Goal: Task Accomplishment & Management: Use online tool/utility

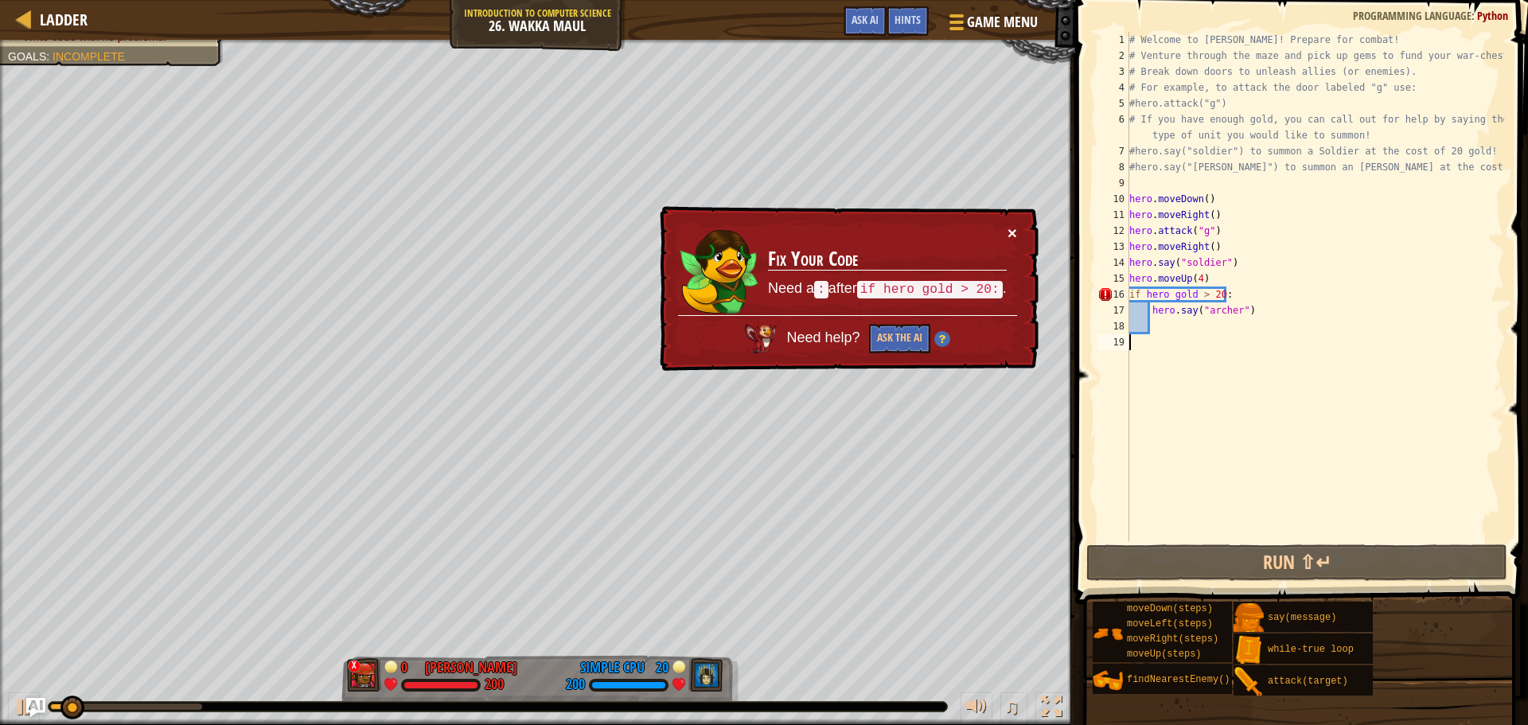
click at [1012, 226] on button "×" at bounding box center [1013, 232] width 10 height 17
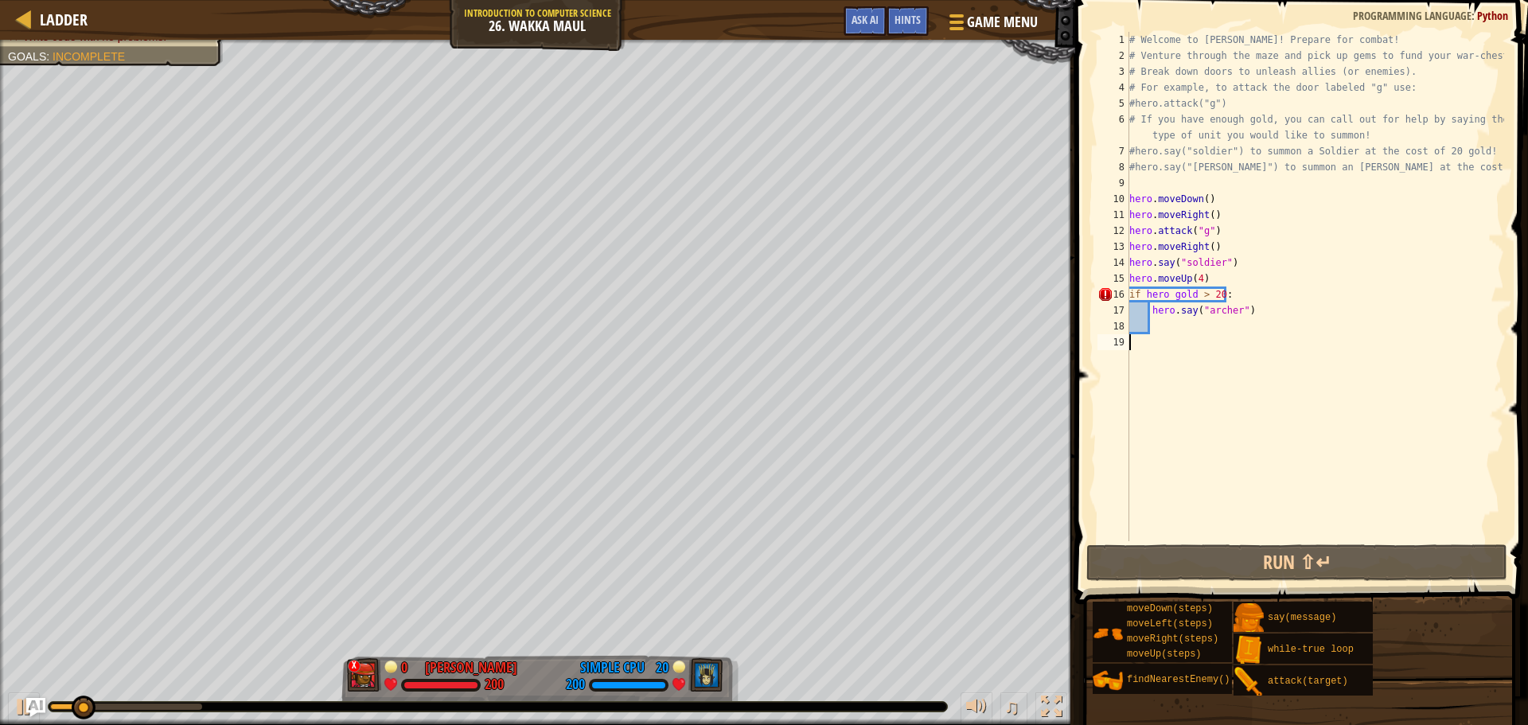
click at [1191, 297] on div "# Welcome to [PERSON_NAME]! Prepare for combat! # Venture through the maze and …" at bounding box center [1315, 302] width 378 height 541
click at [1184, 297] on div "# Welcome to [PERSON_NAME]! Prepare for combat! # Venture through the maze and …" at bounding box center [1315, 302] width 378 height 541
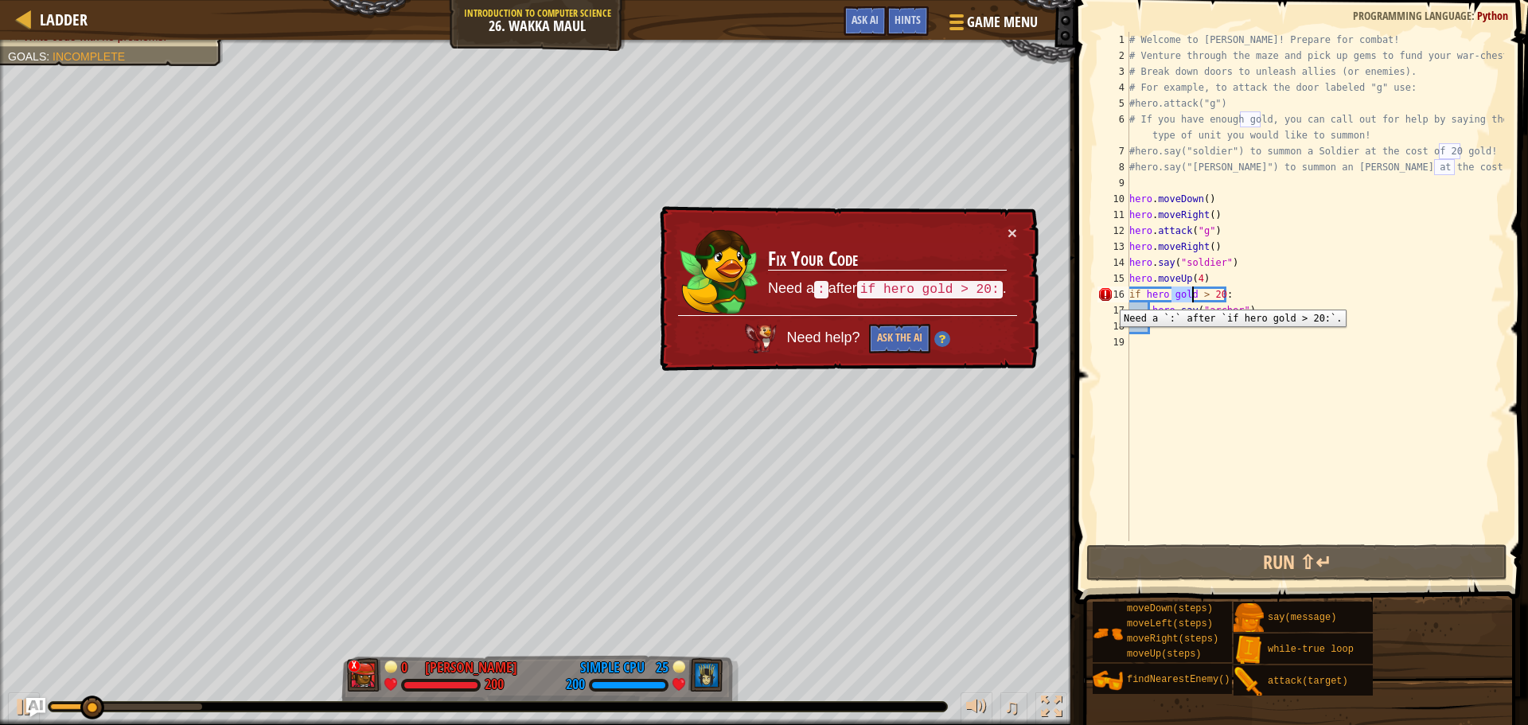
click at [1108, 298] on div "16" at bounding box center [1114, 295] width 32 height 16
click at [1219, 288] on div "# Welcome to [PERSON_NAME]! Prepare for combat! # Venture through the maze and …" at bounding box center [1315, 302] width 378 height 541
type textarea "if hero gold > 20 :"
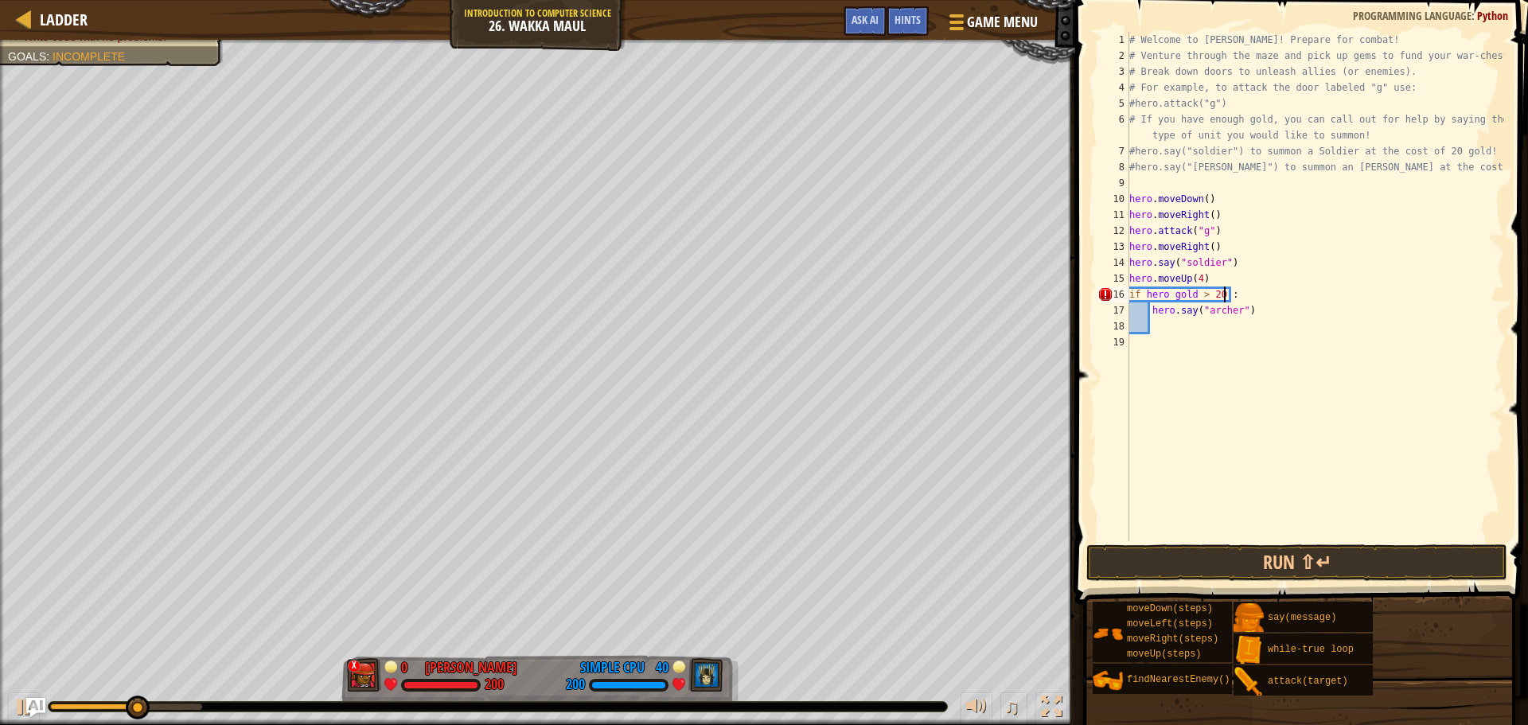
click at [1188, 449] on div "# Welcome to [PERSON_NAME]! Prepare for combat! # Venture through the maze and …" at bounding box center [1315, 302] width 378 height 541
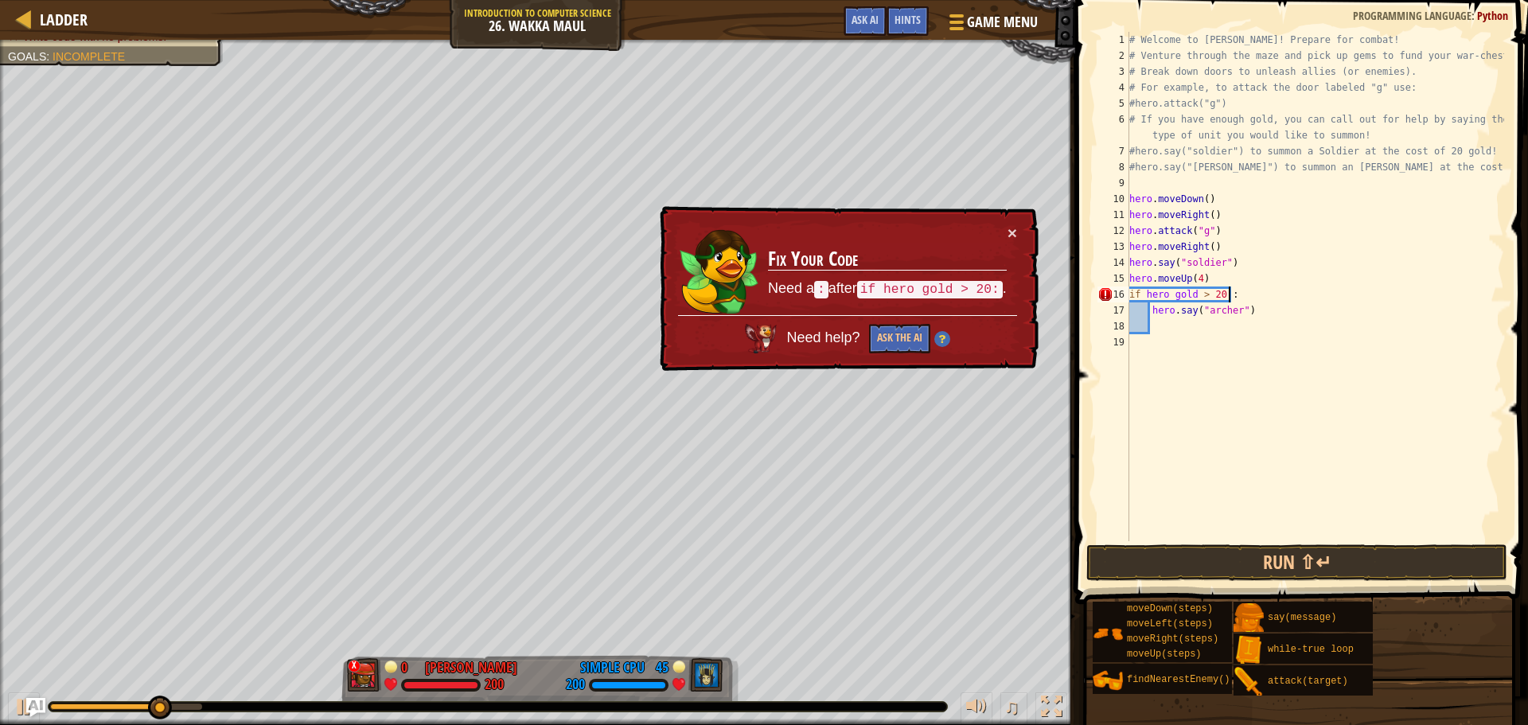
click at [1254, 298] on div "# Welcome to [PERSON_NAME]! Prepare for combat! # Venture through the maze and …" at bounding box center [1315, 302] width 378 height 541
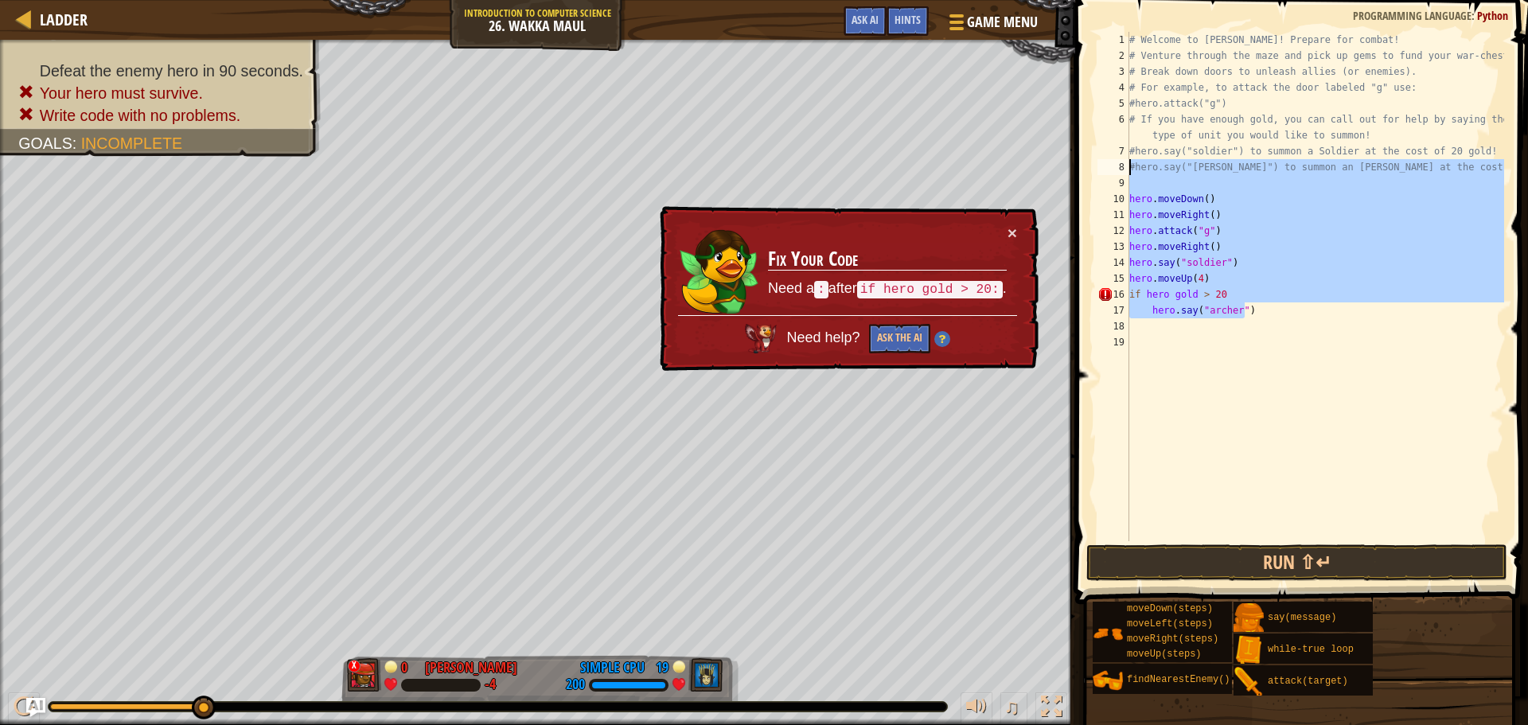
drag, startPoint x: 1240, startPoint y: 313, endPoint x: 1103, endPoint y: 150, distance: 213.0
click at [1103, 150] on div "if hero gold > 20 1 2 3 4 5 6 7 8 9 10 11 12 13 14 15 16 17 18 19 # Welcome to …" at bounding box center [1299, 286] width 410 height 509
click at [1174, 168] on div "# Welcome to [PERSON_NAME]! Prepare for combat! # Venture through the maze and …" at bounding box center [1315, 286] width 378 height 509
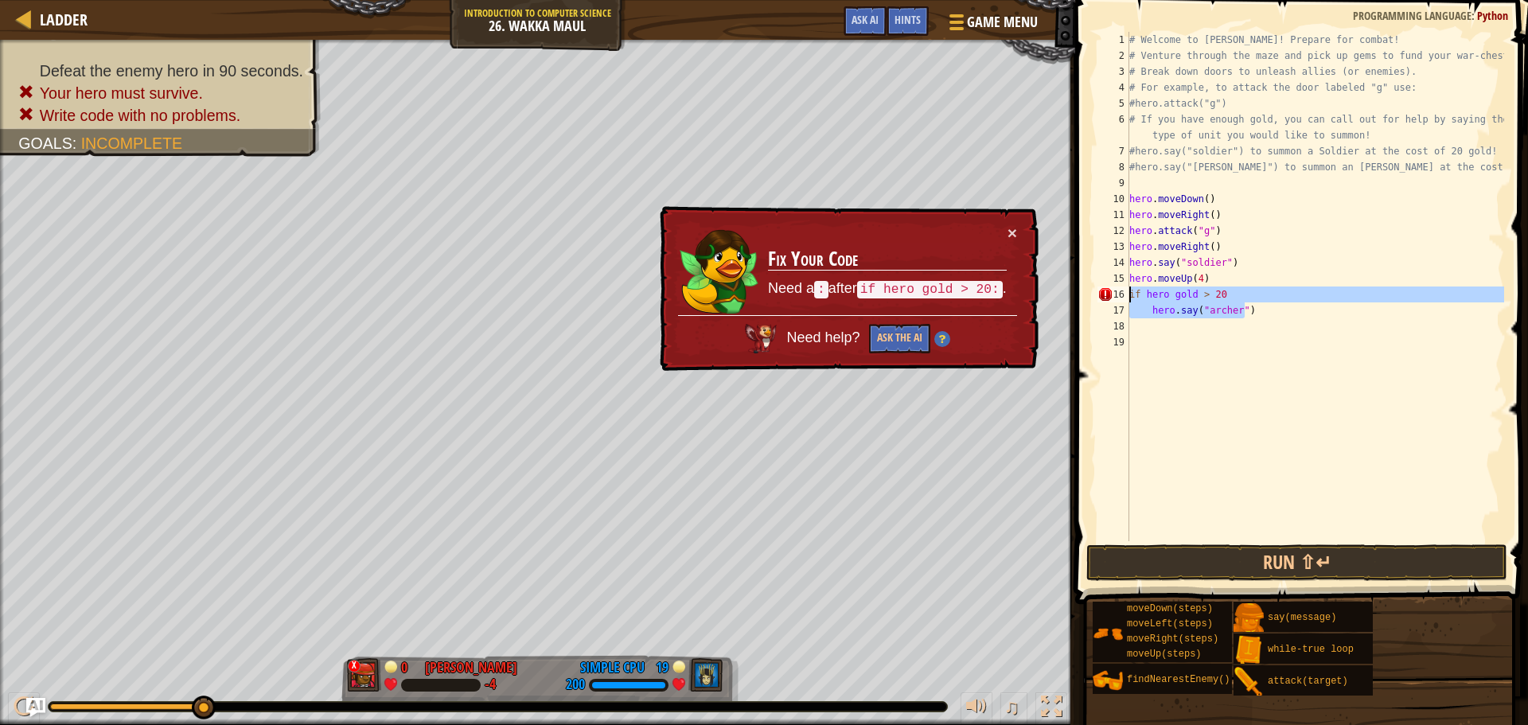
drag, startPoint x: 1252, startPoint y: 314, endPoint x: 1122, endPoint y: 299, distance: 130.5
click at [1122, 299] on div "#hero.say("[PERSON_NAME]") to summon an [PERSON_NAME] at the cost of 25 gold! 1…" at bounding box center [1299, 286] width 410 height 509
type textarea "if hero gold > 20 hero.say("[PERSON_NAME]")"
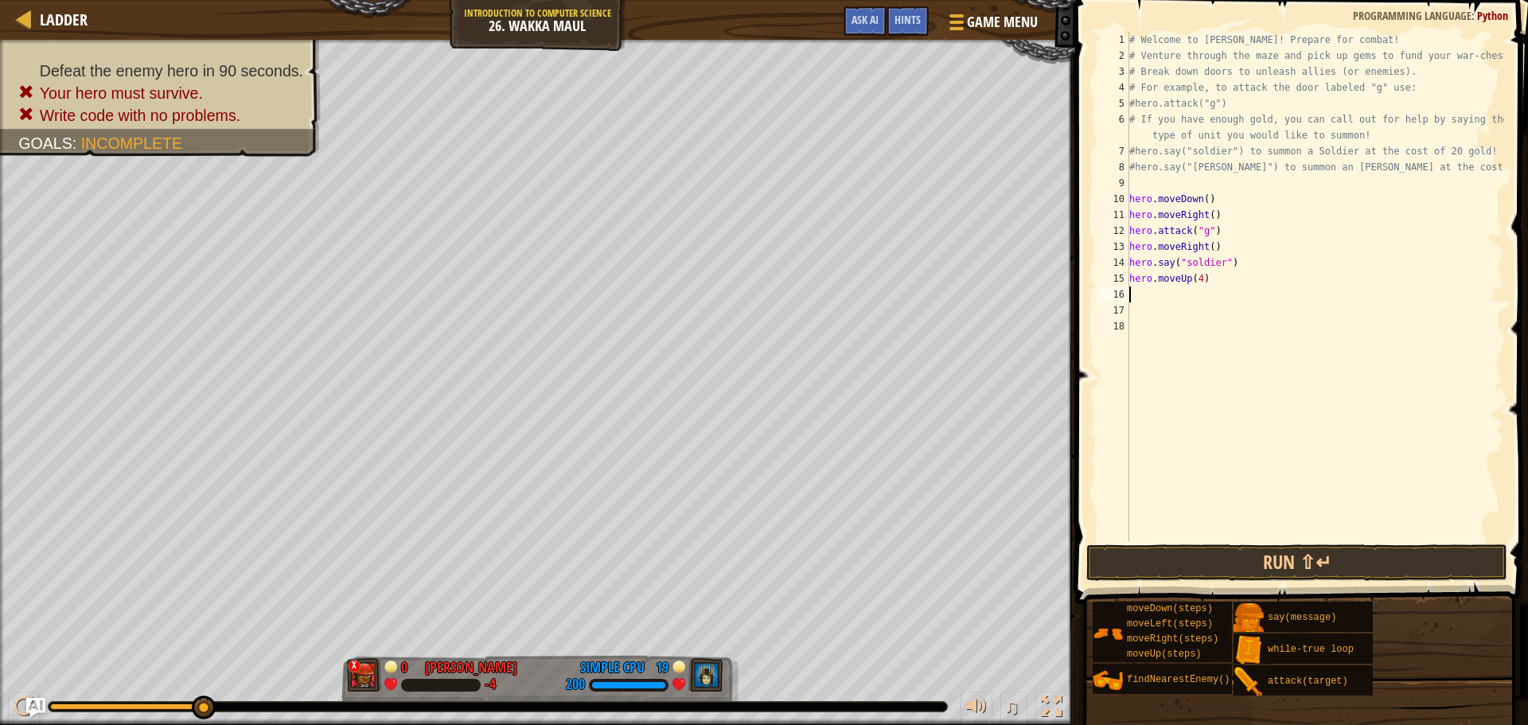
click at [1227, 540] on div "# Welcome to [PERSON_NAME]! Prepare for combat! # Venture through the maze and …" at bounding box center [1315, 302] width 378 height 541
click at [1223, 556] on button "Run ⇧↵" at bounding box center [1296, 562] width 421 height 37
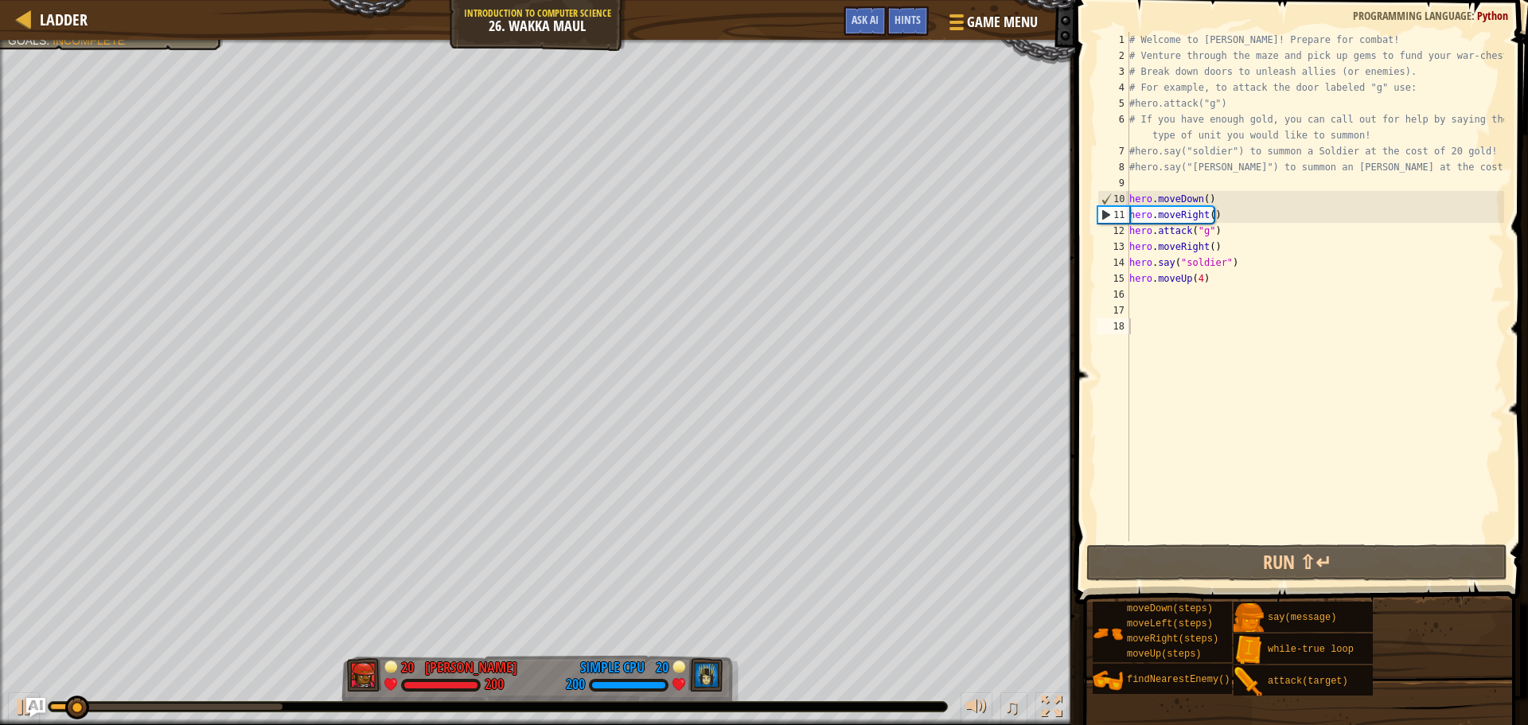
click at [237, 696] on div "♫" at bounding box center [537, 703] width 1075 height 48
click at [239, 697] on div "♫" at bounding box center [537, 703] width 1075 height 48
click at [240, 703] on div at bounding box center [498, 707] width 899 height 10
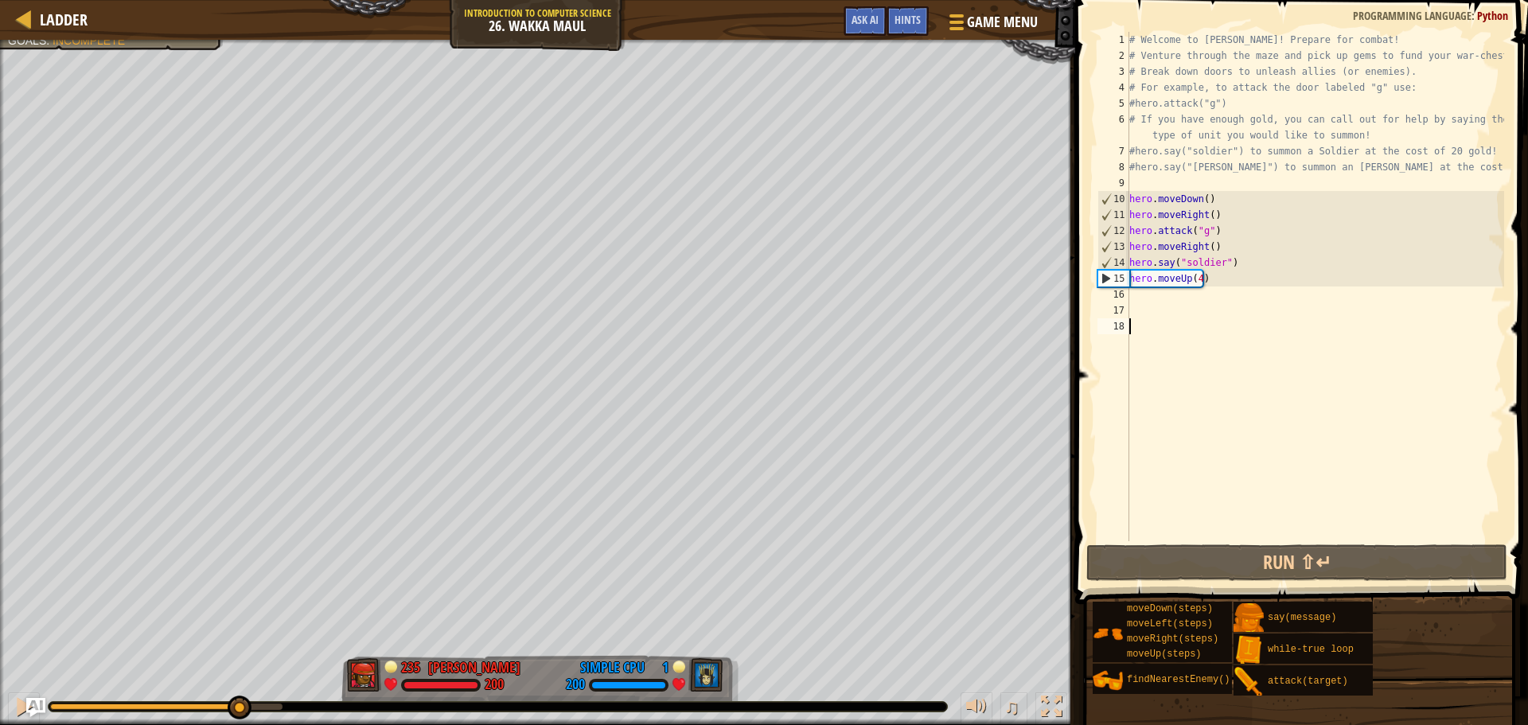
click at [238, 706] on div at bounding box center [166, 707] width 232 height 6
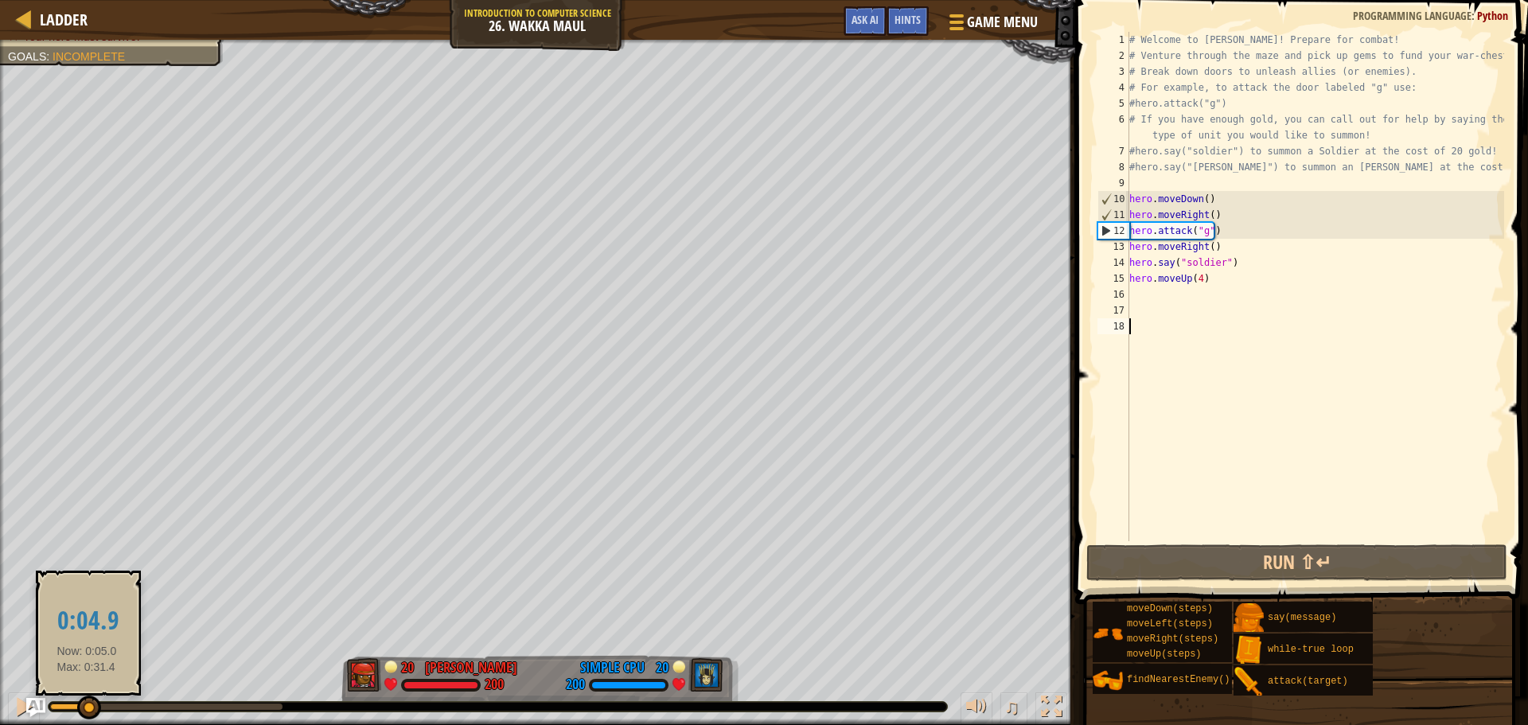
drag, startPoint x: 246, startPoint y: 704, endPoint x: 87, endPoint y: 702, distance: 159.2
click at [87, 702] on div at bounding box center [89, 708] width 24 height 24
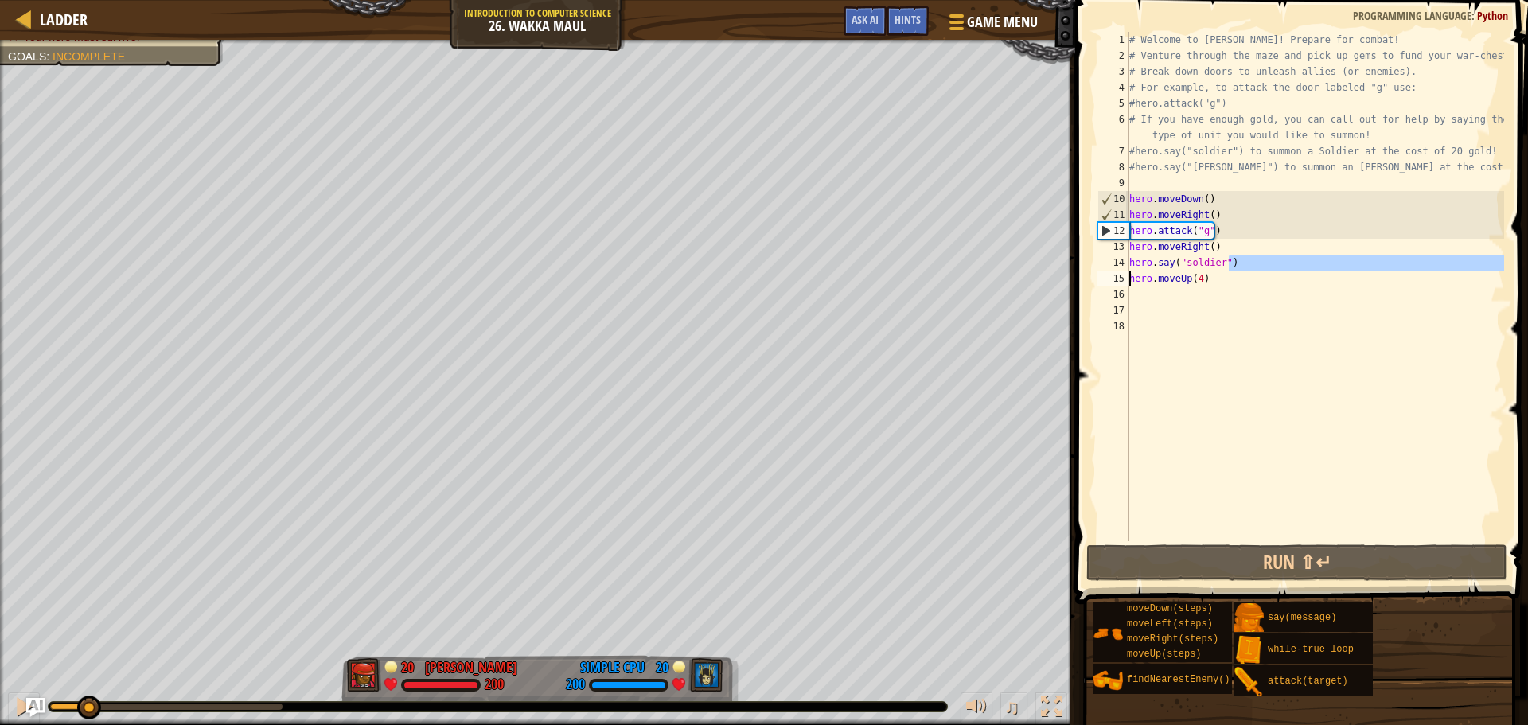
drag, startPoint x: 1234, startPoint y: 262, endPoint x: 1130, endPoint y: 277, distance: 104.6
click at [1130, 277] on div "# Welcome to [PERSON_NAME]! Prepare for combat! # Venture through the maze and …" at bounding box center [1315, 302] width 378 height 541
drag, startPoint x: 1132, startPoint y: 259, endPoint x: 1199, endPoint y: 287, distance: 72.1
click at [1199, 287] on div "# Welcome to [PERSON_NAME]! Prepare for combat! # Venture through the maze and …" at bounding box center [1315, 302] width 378 height 541
type textarea "hero.moveUp(4)"
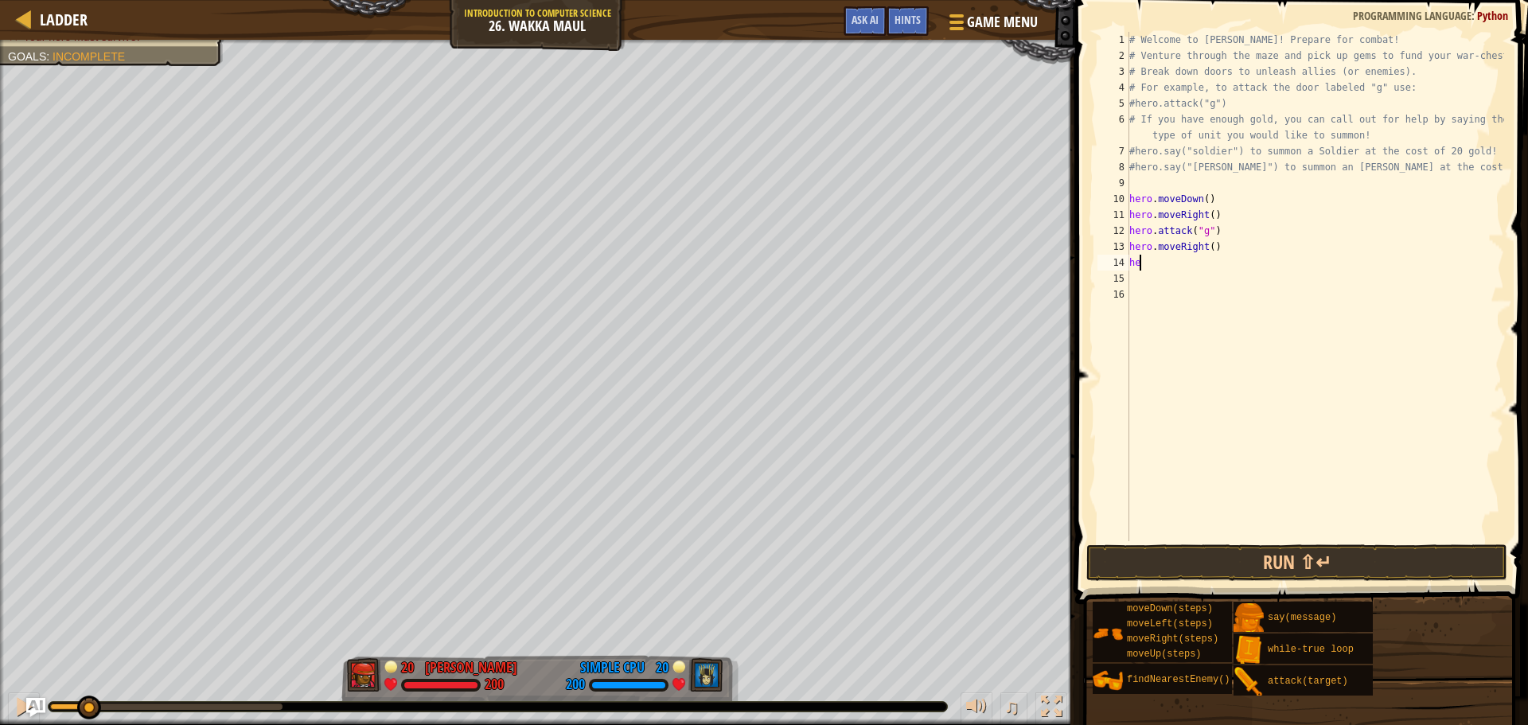
scroll to position [7, 0]
type textarea "h"
click at [1232, 245] on div "# Welcome to [PERSON_NAME]! Prepare for combat! # Venture through the maze and …" at bounding box center [1315, 302] width 378 height 541
type textarea "hero.moveRight("
type textarea "4"
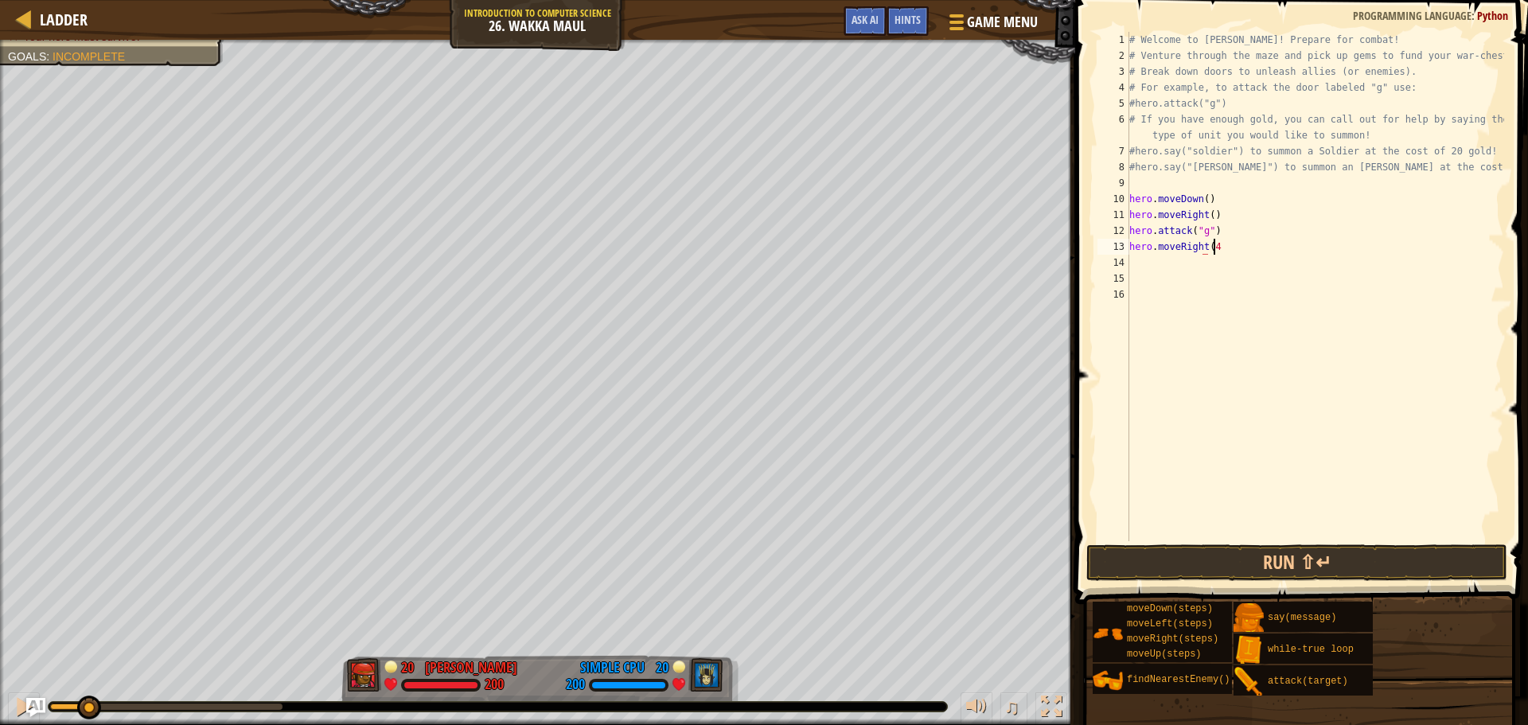
scroll to position [7, 6]
type textarea "hero.moveRight(4)"
type textarea "hero.moveup"
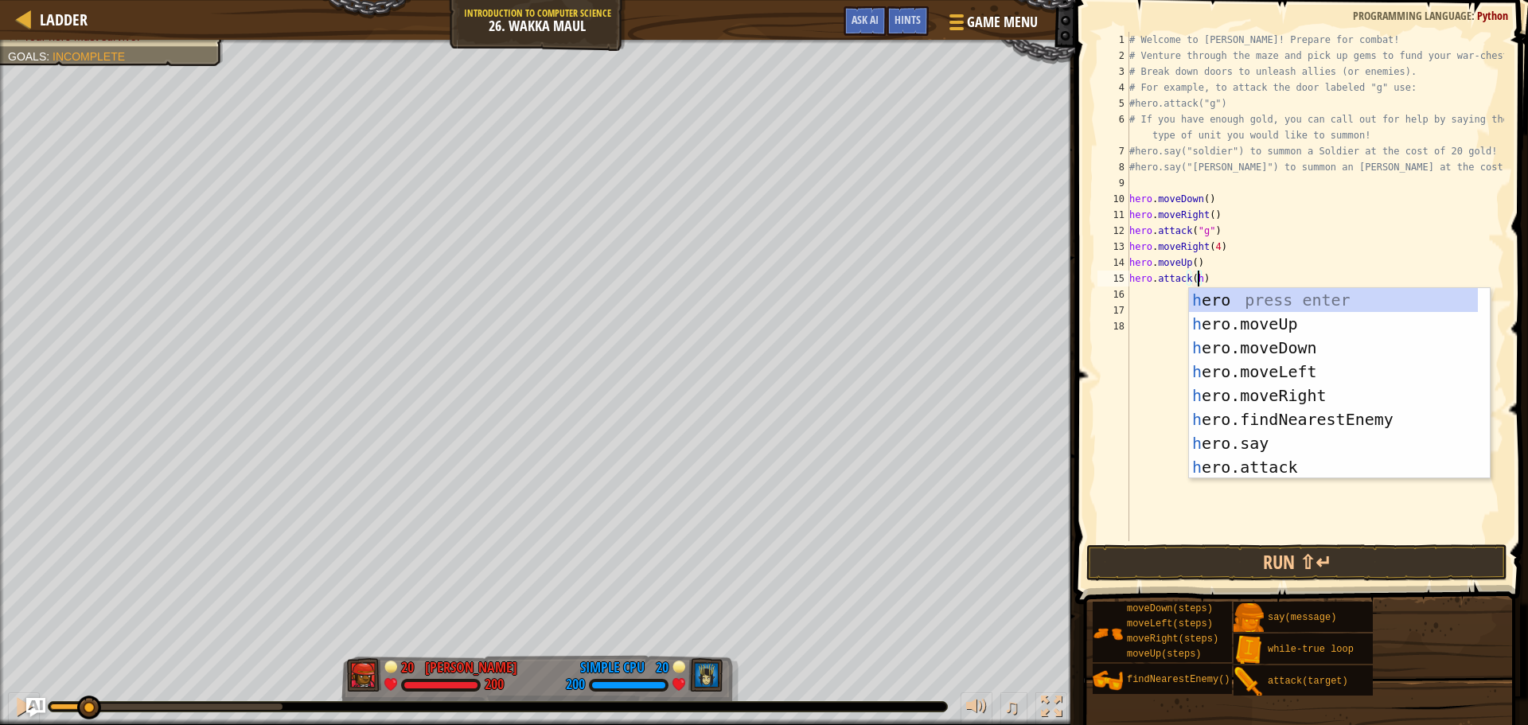
scroll to position [7, 5]
type textarea "hero.attack(hero)"
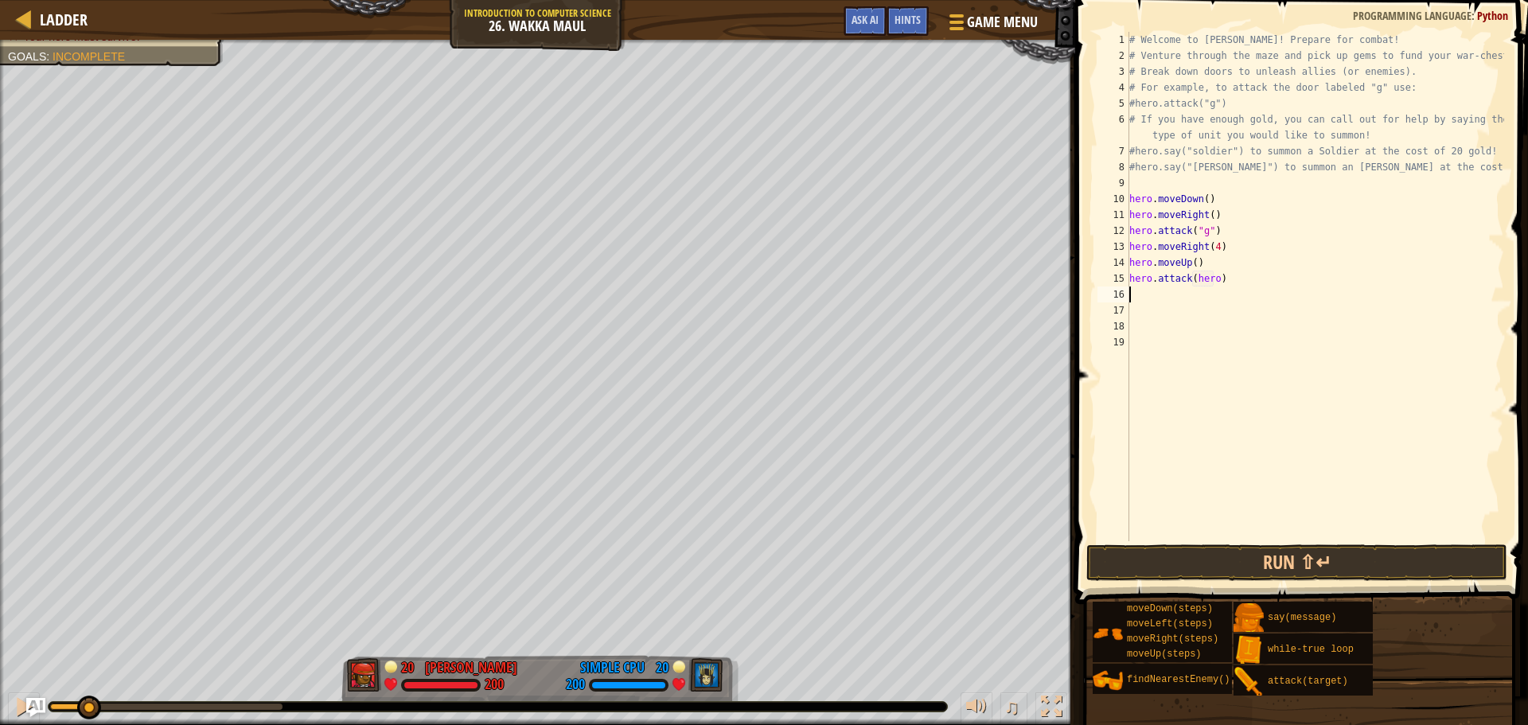
scroll to position [7, 0]
type textarea "hero.attack(h)"
type textarea "hero.attack(i)"
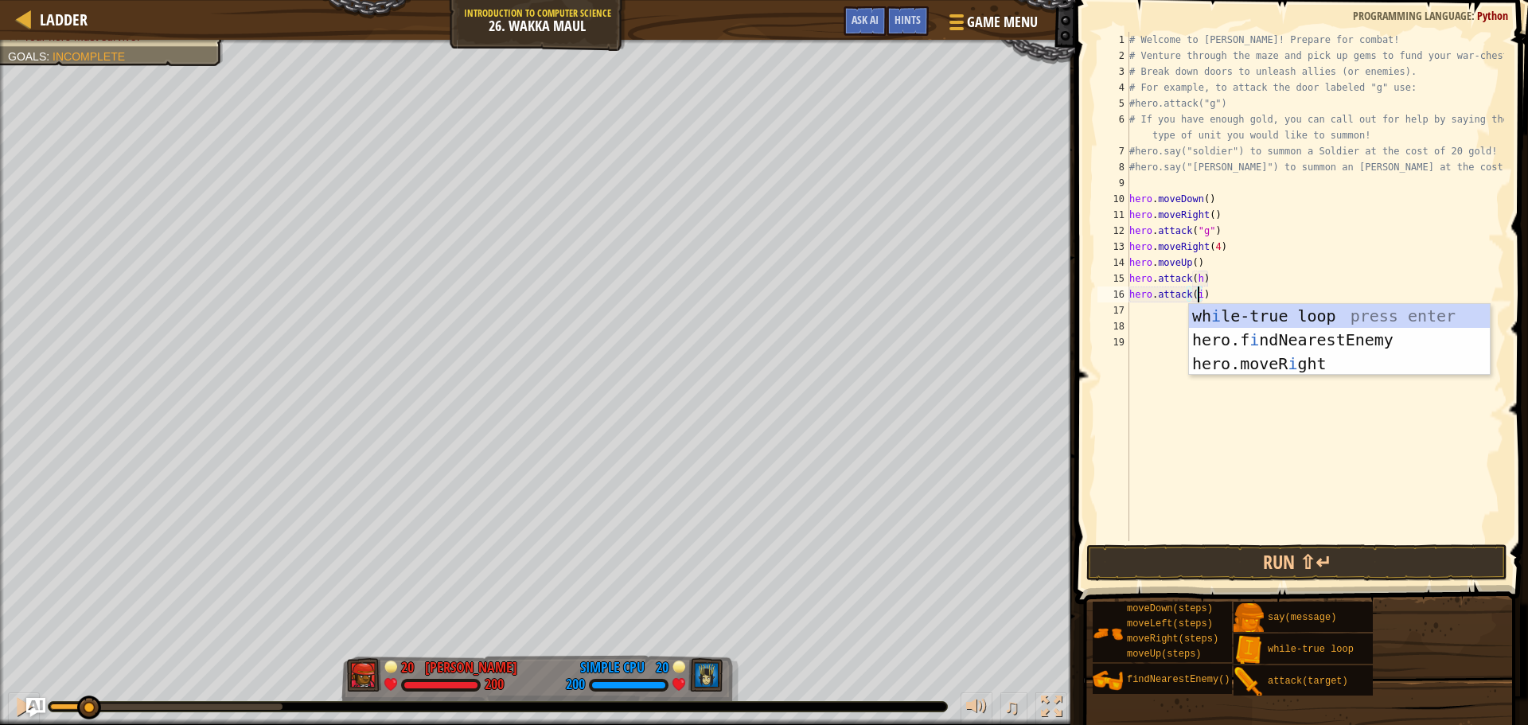
click at [1141, 322] on div "# Welcome to [PERSON_NAME]! Prepare for combat! # Venture through the maze and …" at bounding box center [1315, 302] width 378 height 541
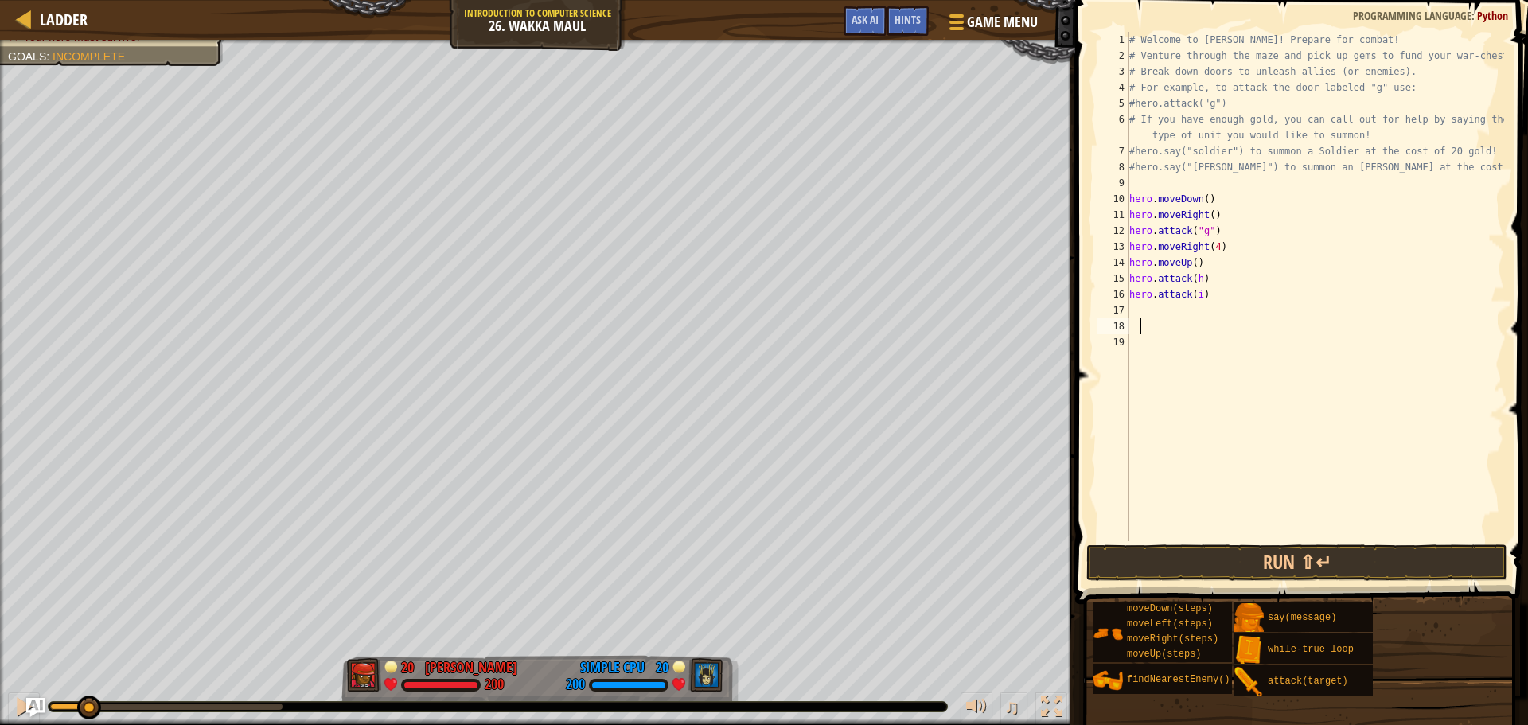
scroll to position [7, 1]
click at [1168, 302] on div "# Welcome to [PERSON_NAME]! Prepare for combat! # Venture through the maze and …" at bounding box center [1315, 302] width 378 height 541
type textarea "hero.attack(i)"
click at [1162, 310] on div "# Welcome to [PERSON_NAME]! Prepare for combat! # Venture through the maze and …" at bounding box center [1315, 302] width 378 height 541
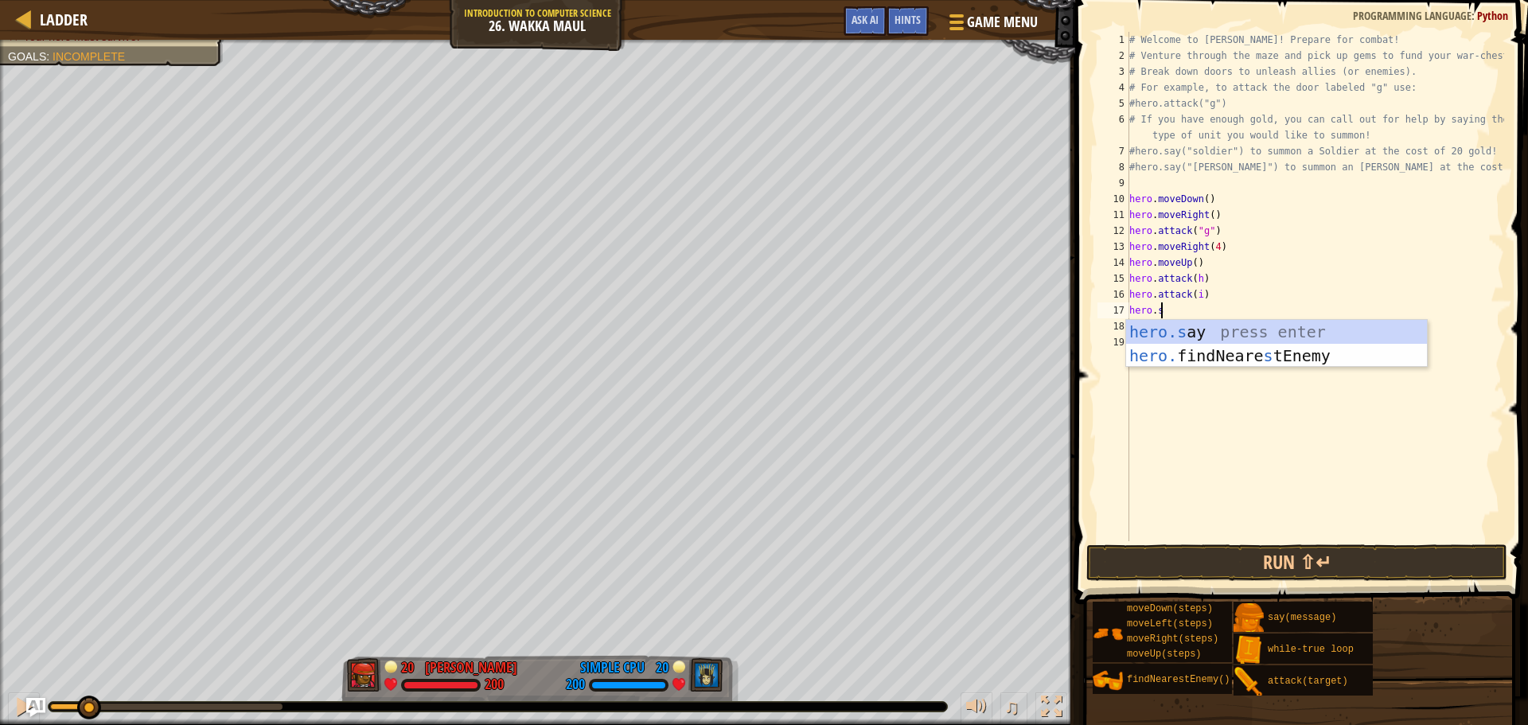
scroll to position [7, 2]
type textarea "hero.say("message")"
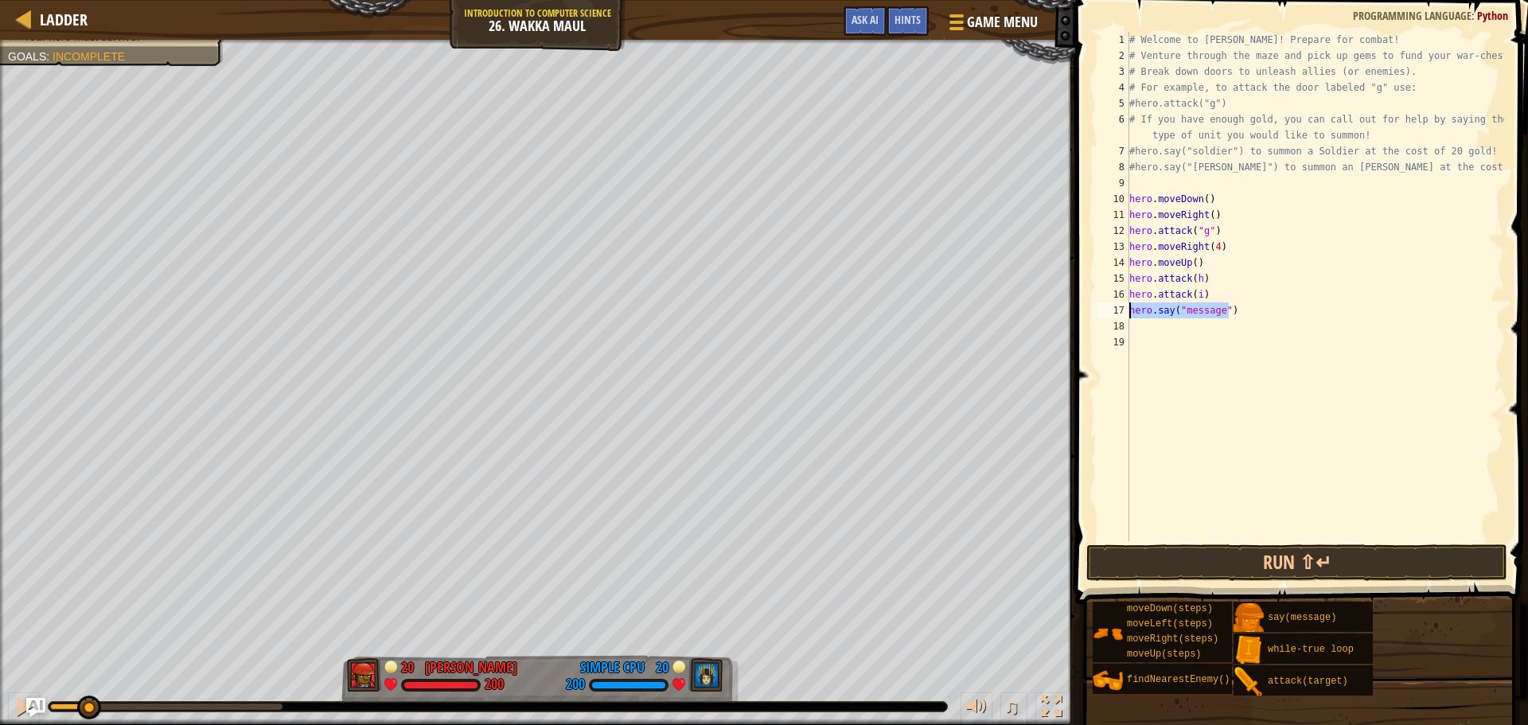
drag, startPoint x: 1246, startPoint y: 316, endPoint x: 1125, endPoint y: 306, distance: 120.6
click at [1125, 306] on div "hero.say("message") 1 2 3 4 5 6 7 8 9 10 11 12 13 14 15 16 17 18 19 # Welcome t…" at bounding box center [1299, 286] width 410 height 509
type textarea "whiletru"
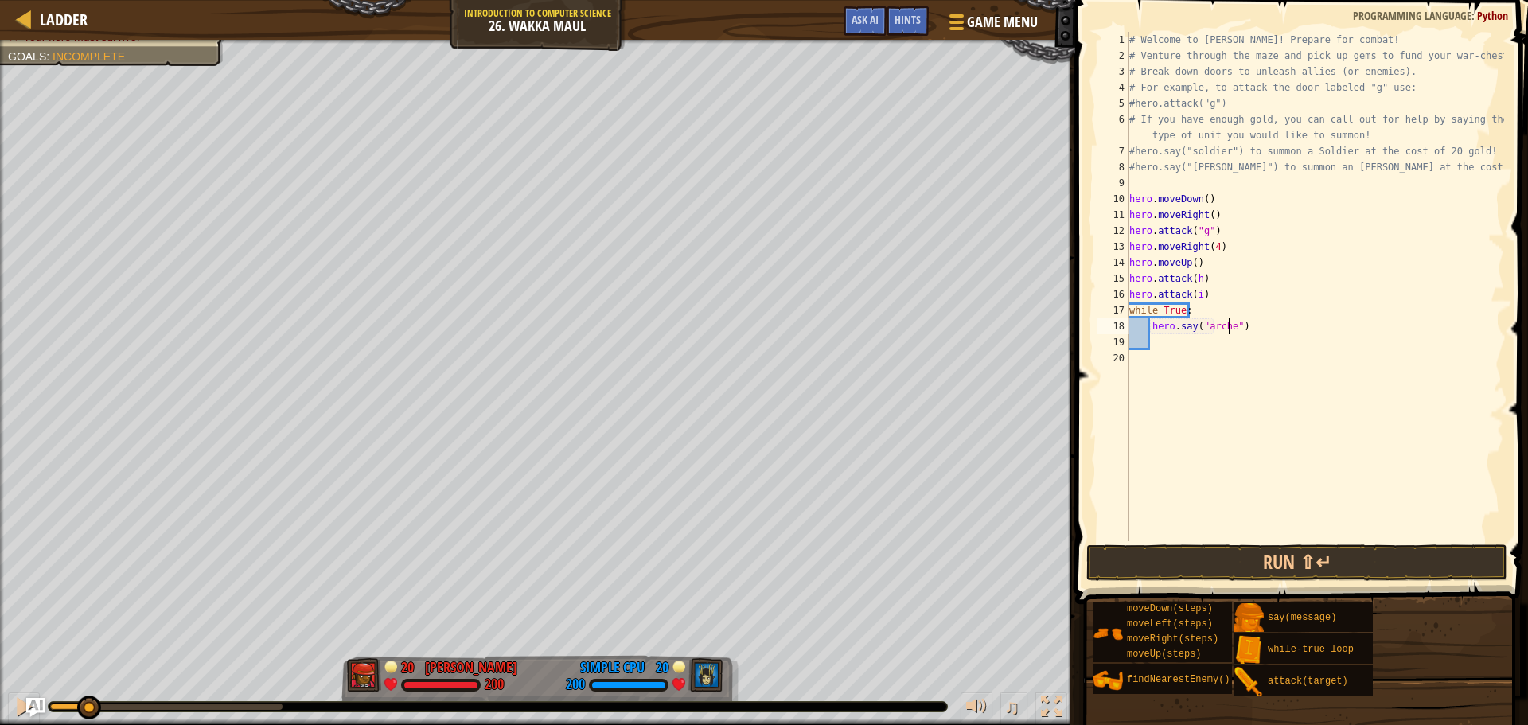
type textarea "hero.say("archer")"
click at [1251, 570] on button "Run ⇧↵" at bounding box center [1296, 562] width 421 height 37
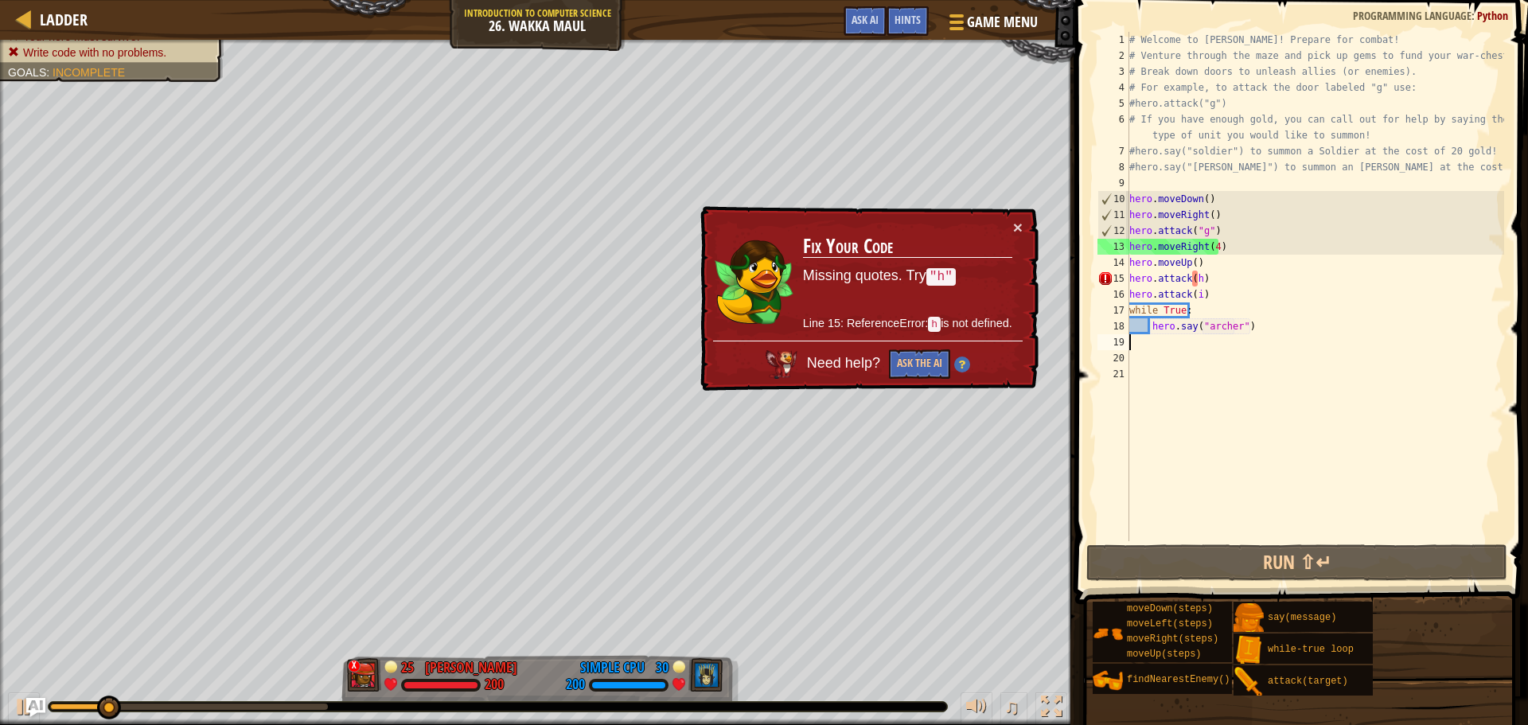
click at [1196, 277] on div "# Welcome to [PERSON_NAME]! Prepare for combat! # Venture through the maze and …" at bounding box center [1315, 302] width 378 height 541
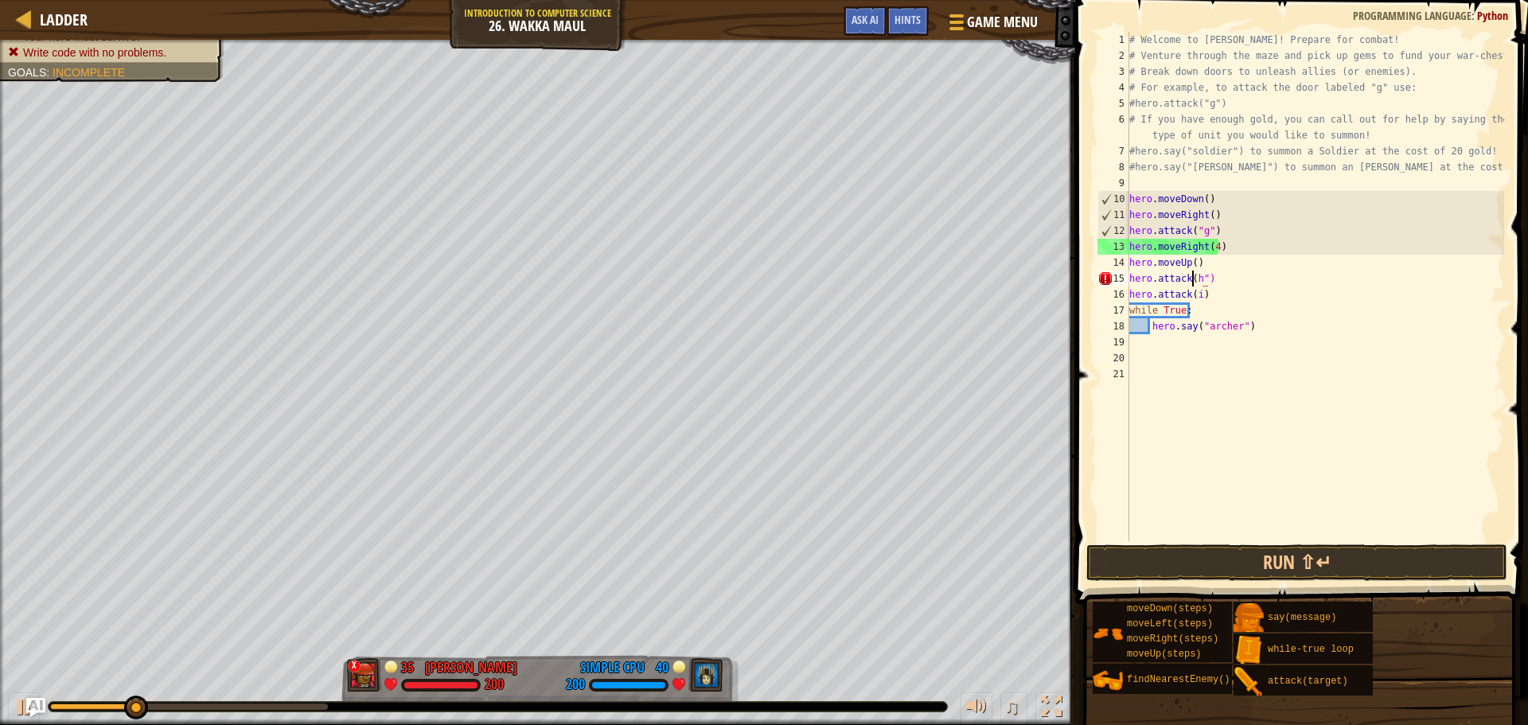
click at [1191, 278] on div "# Welcome to [PERSON_NAME]! Prepare for combat! # Venture through the maze and …" at bounding box center [1315, 302] width 378 height 541
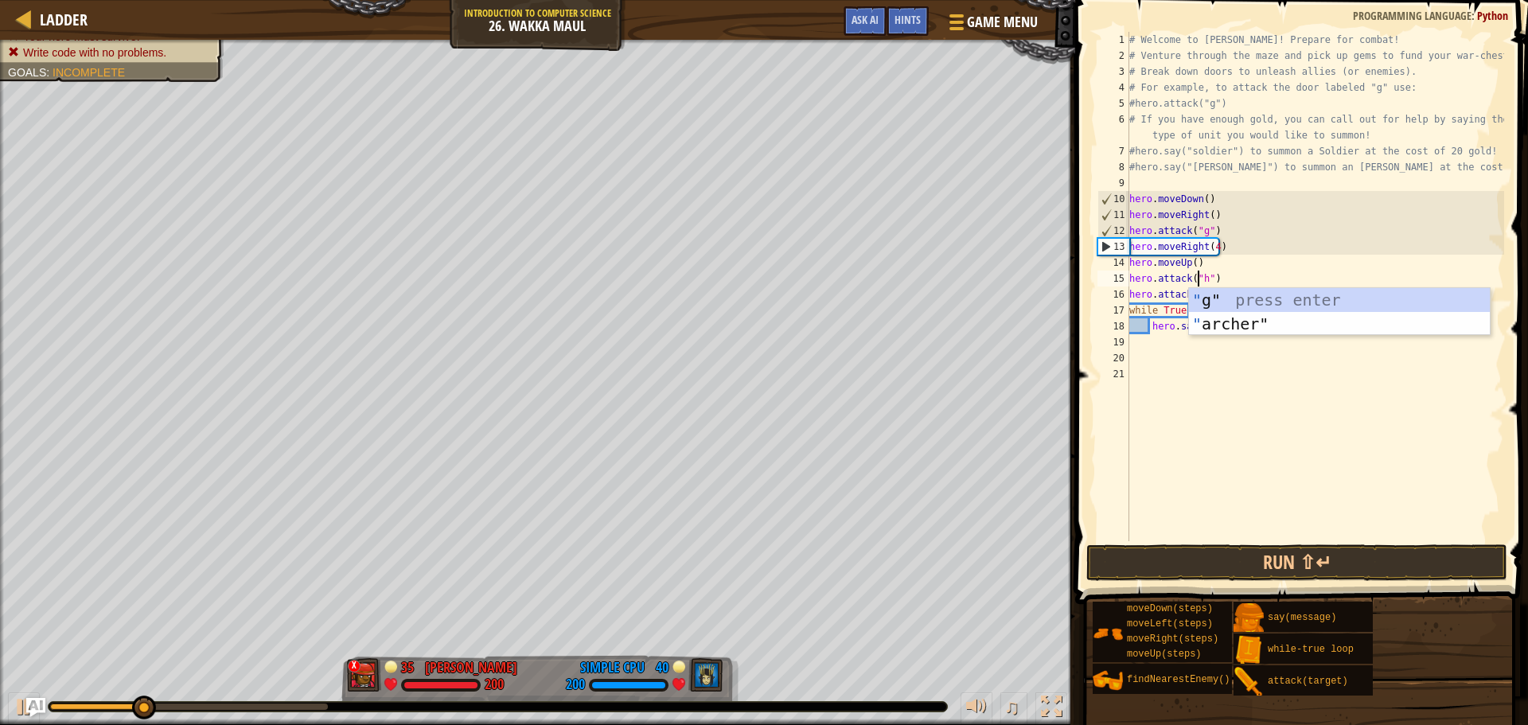
click at [1176, 289] on div "# Welcome to [PERSON_NAME]! Prepare for combat! # Venture through the maze and …" at bounding box center [1315, 302] width 378 height 541
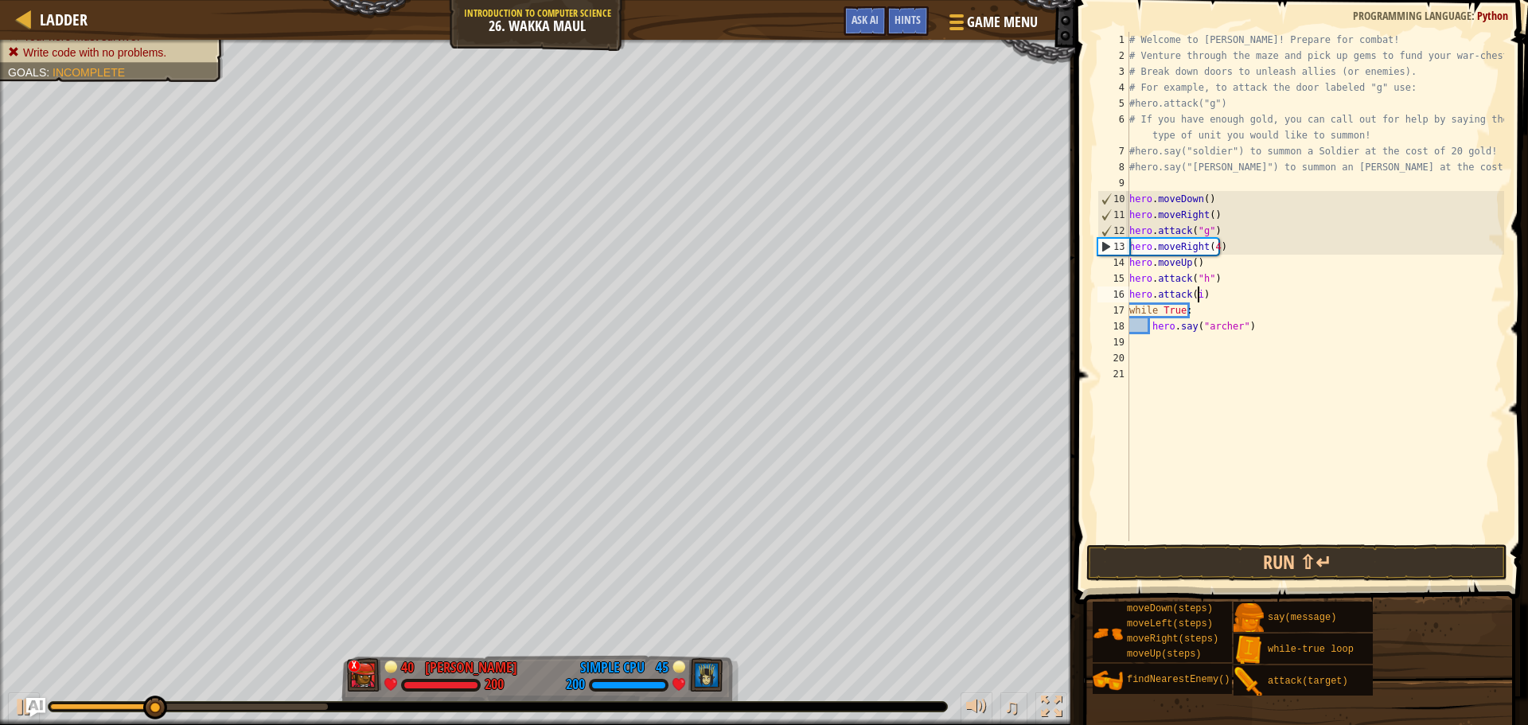
click at [1197, 292] on div "# Welcome to [PERSON_NAME]! Prepare for combat! # Venture through the maze and …" at bounding box center [1315, 302] width 378 height 541
click at [1191, 293] on div "# Welcome to [PERSON_NAME]! Prepare for combat! # Venture through the maze and …" at bounding box center [1315, 302] width 378 height 541
type textarea "hero.attack("i")"
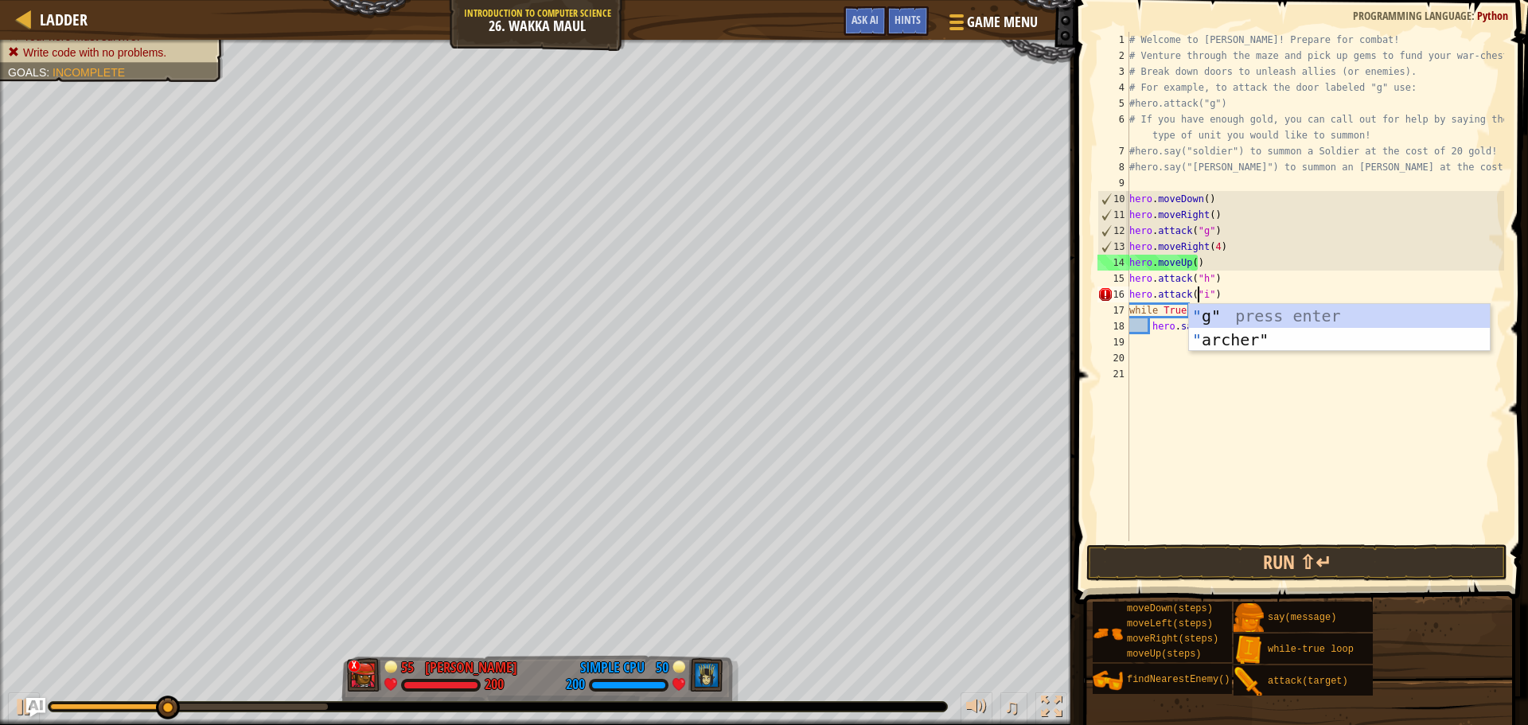
click at [1211, 417] on div "# Welcome to [PERSON_NAME]! Prepare for combat! # Venture through the maze and …" at bounding box center [1315, 302] width 378 height 541
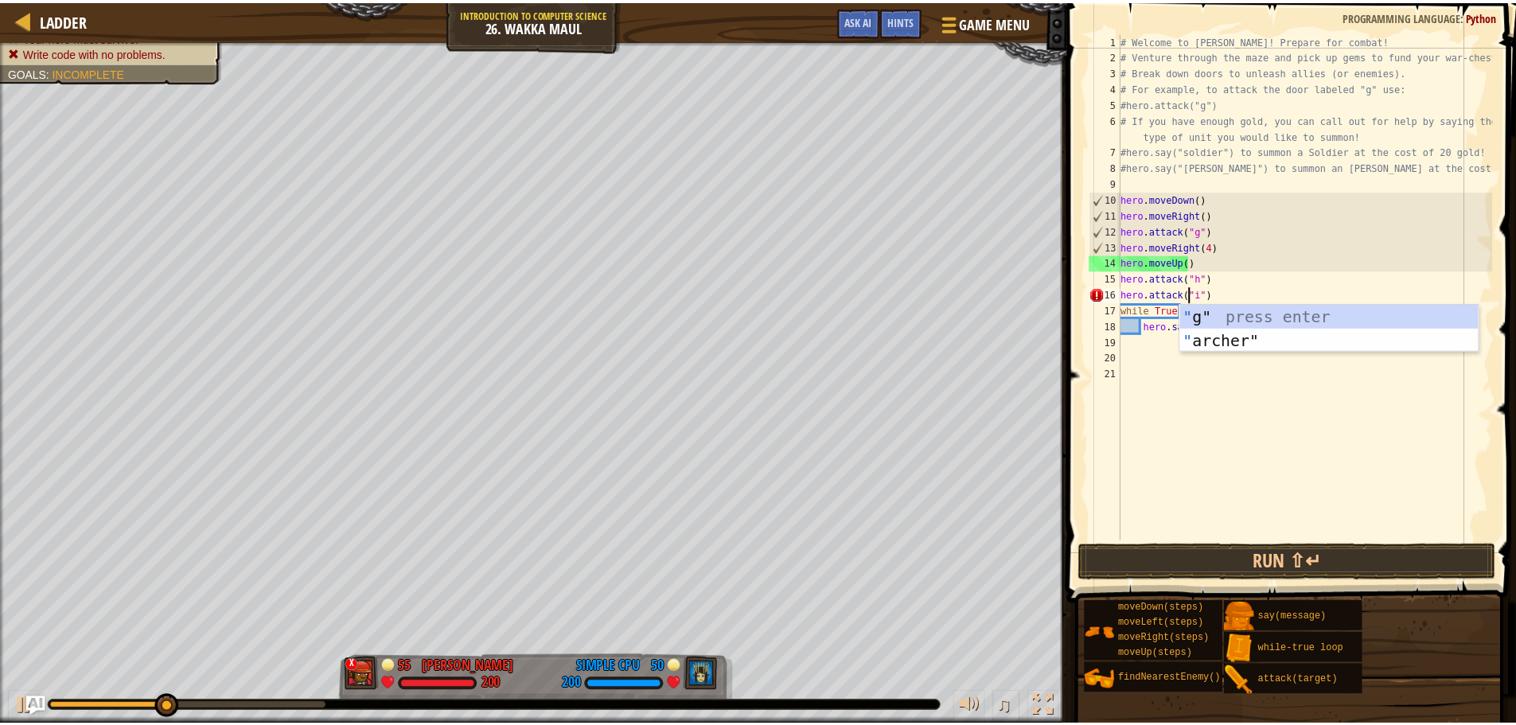
scroll to position [7, 0]
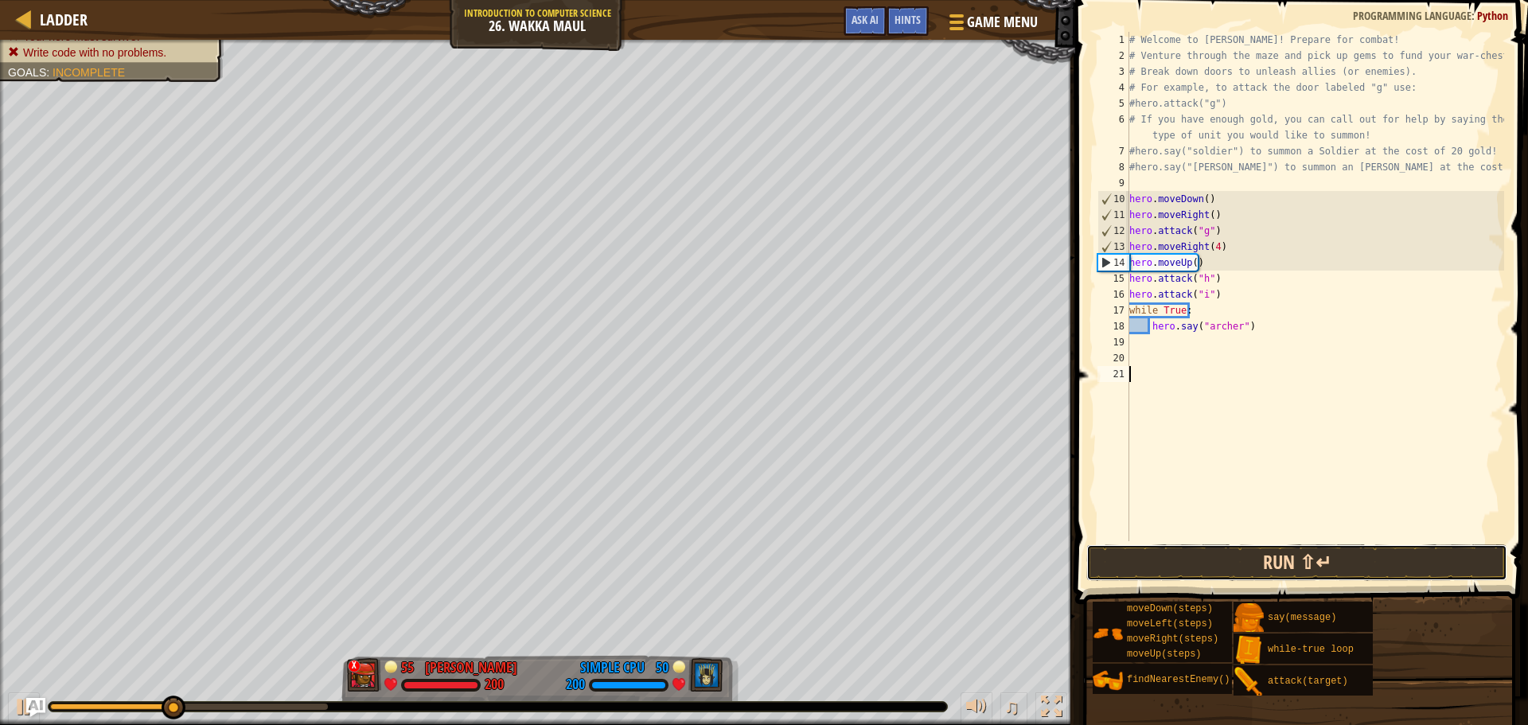
click at [1279, 566] on button "Run ⇧↵" at bounding box center [1296, 562] width 421 height 37
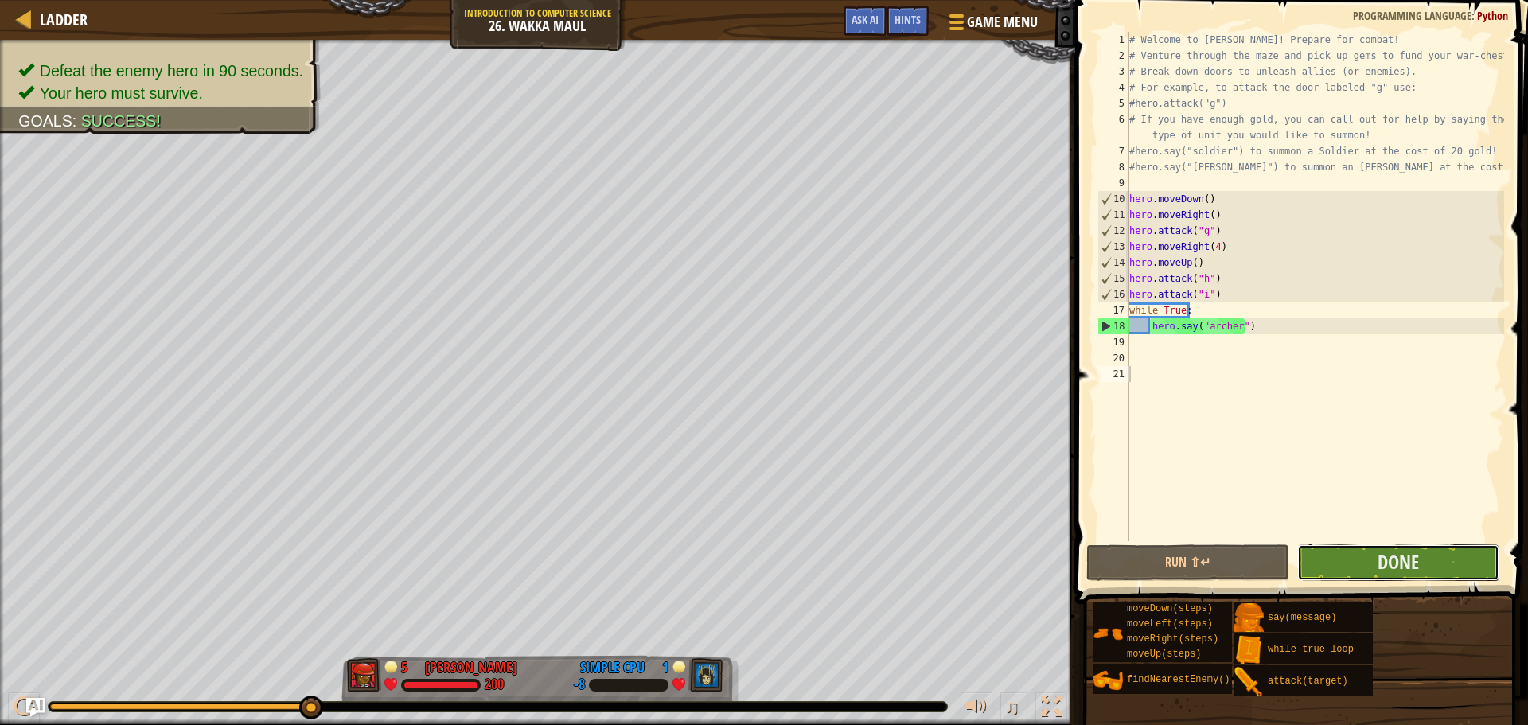
click at [1387, 548] on button "Done" at bounding box center [1398, 562] width 202 height 37
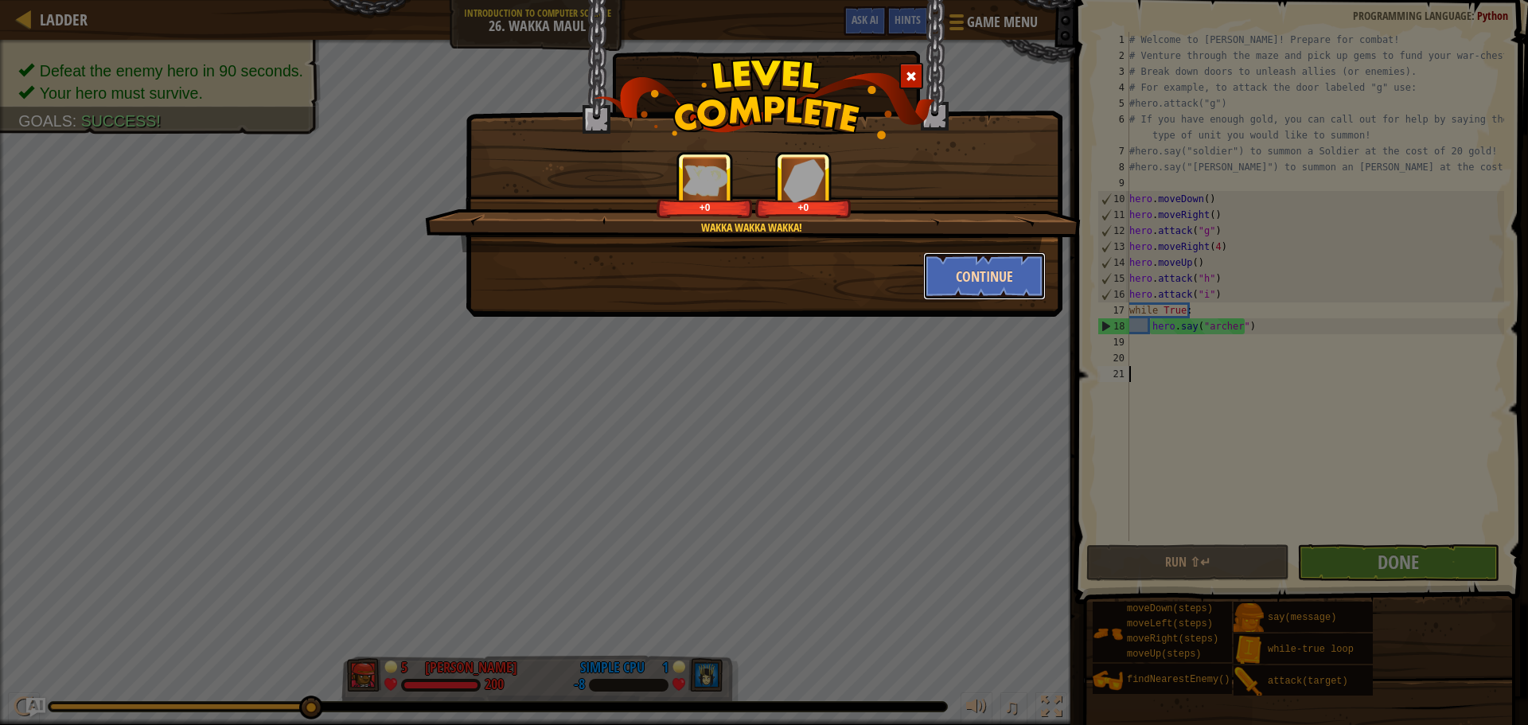
click at [973, 275] on button "Continue" at bounding box center [984, 276] width 123 height 48
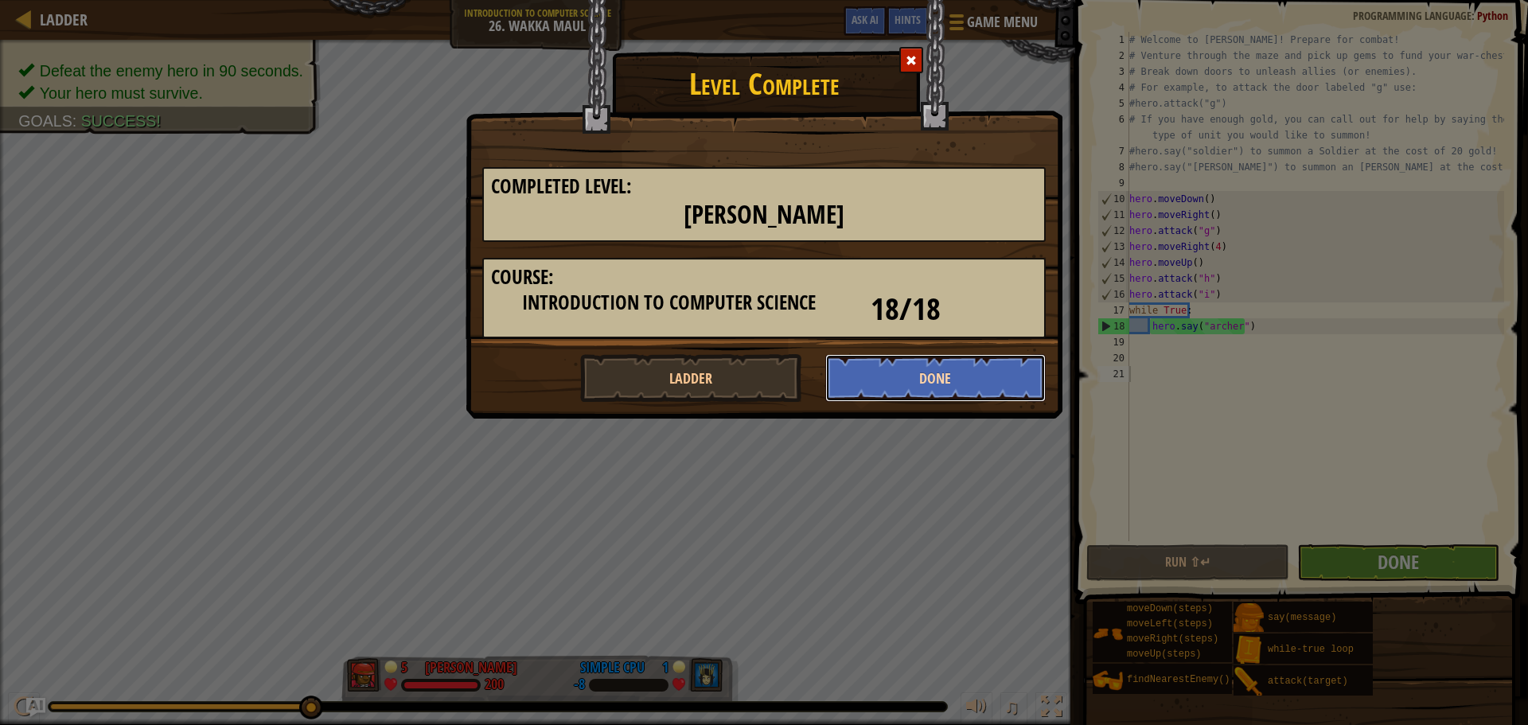
click at [997, 369] on button "Done" at bounding box center [935, 378] width 221 height 48
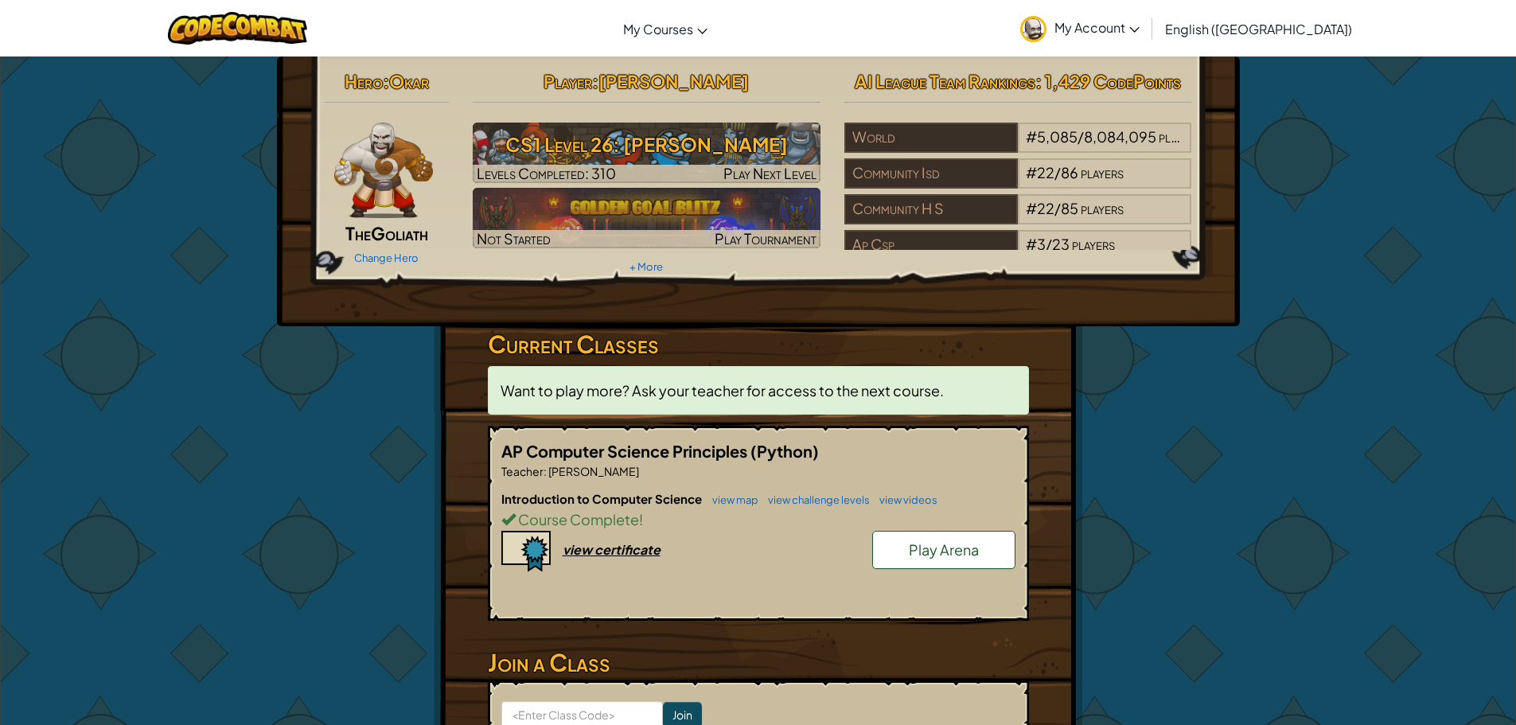
click at [981, 309] on div "Hero : Okar The Goliath Change Hero Player : [PERSON_NAME] CS1 Level 26: [PERSO…" at bounding box center [758, 192] width 963 height 270
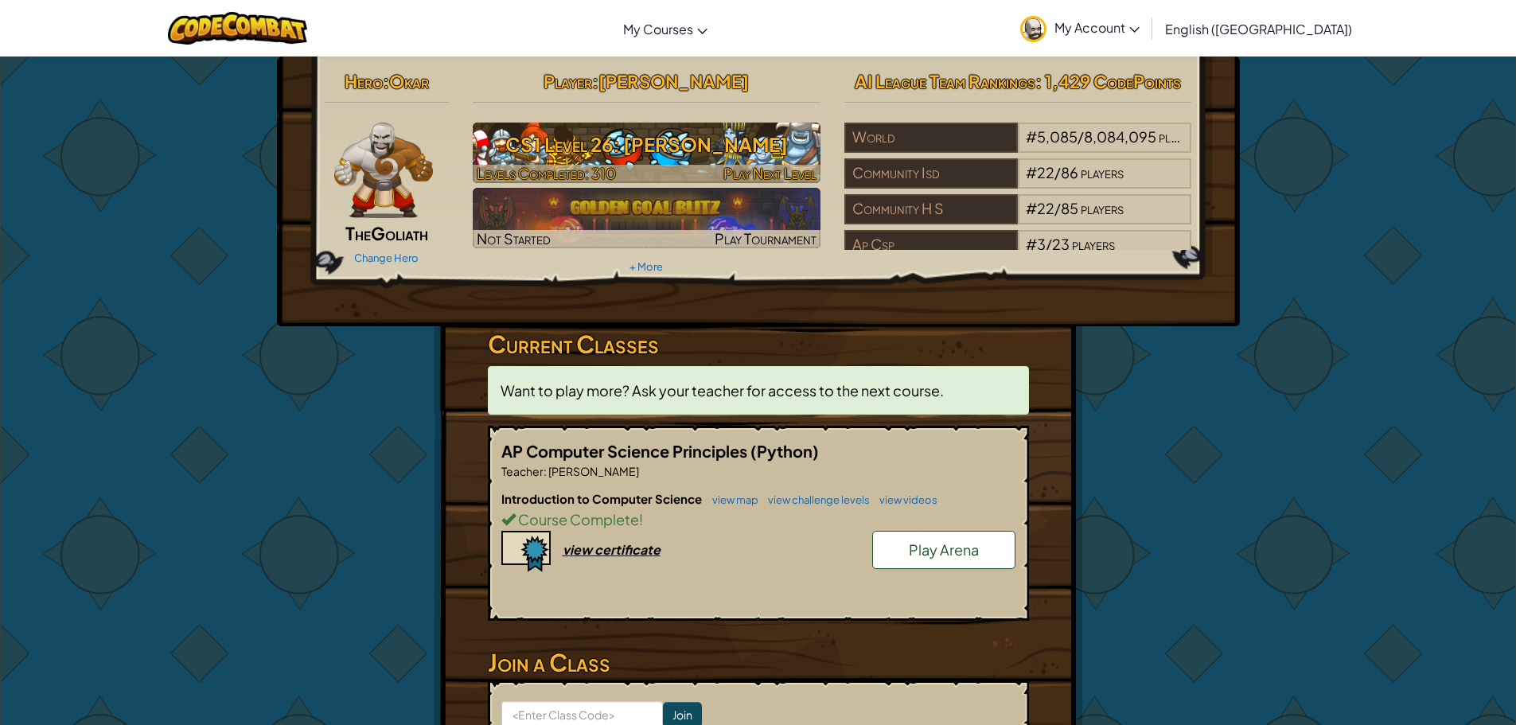
click at [612, 153] on h3 "CS1 Level 26: [PERSON_NAME]" at bounding box center [647, 145] width 348 height 36
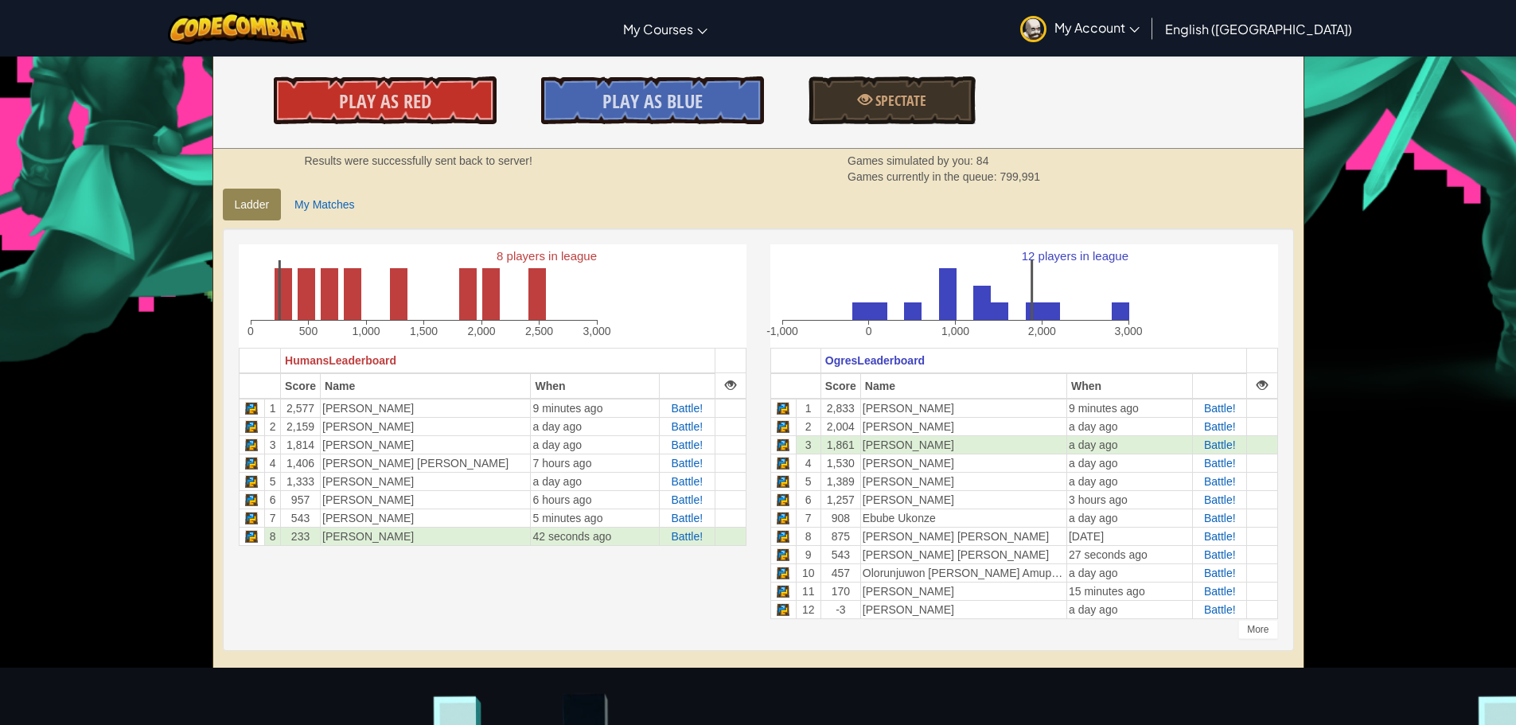
scroll to position [318, 0]
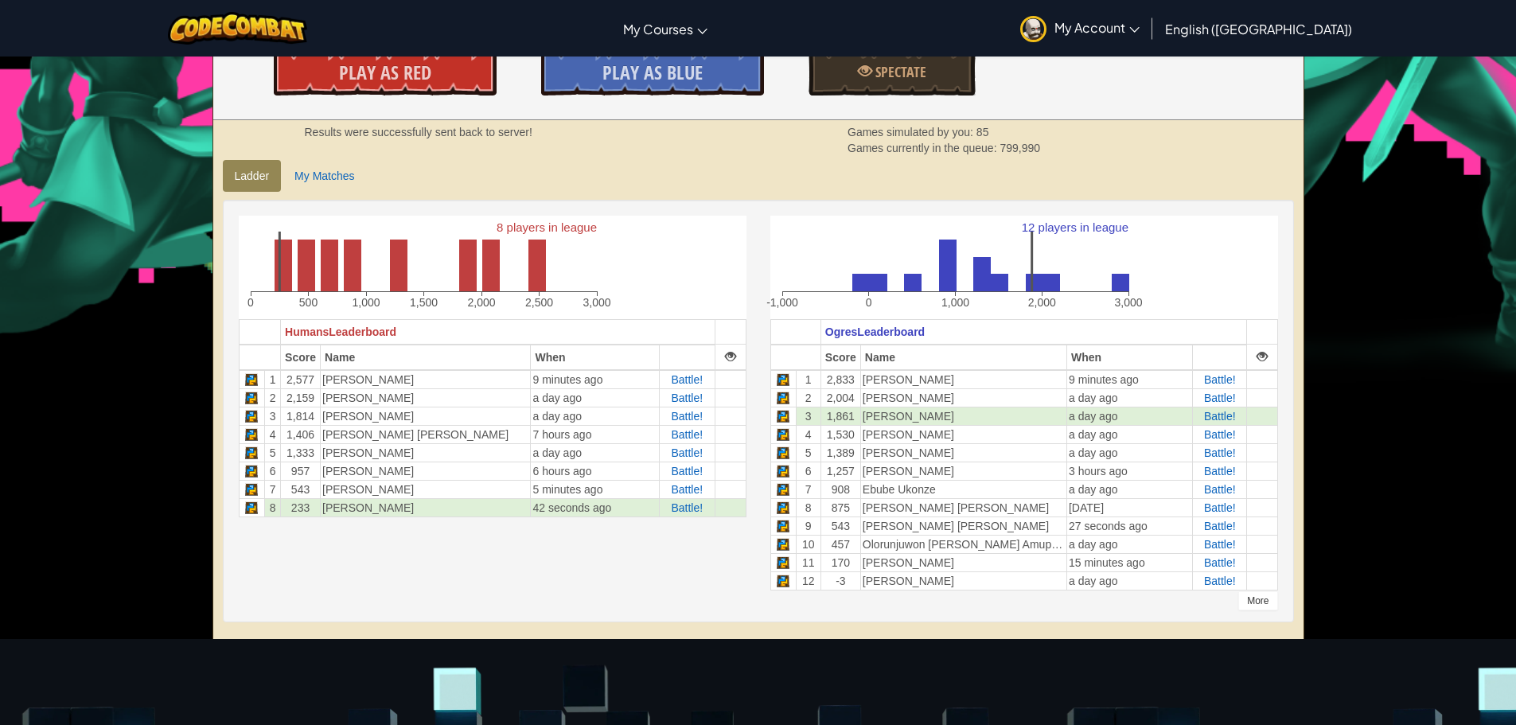
click at [1262, 603] on div "More" at bounding box center [1258, 600] width 39 height 19
click at [1268, 603] on div "More" at bounding box center [1258, 600] width 39 height 19
click at [1267, 603] on div "More" at bounding box center [1258, 600] width 39 height 19
click at [1266, 603] on div "More" at bounding box center [1258, 600] width 39 height 19
click at [925, 394] on td "[PERSON_NAME]" at bounding box center [965, 397] width 208 height 18
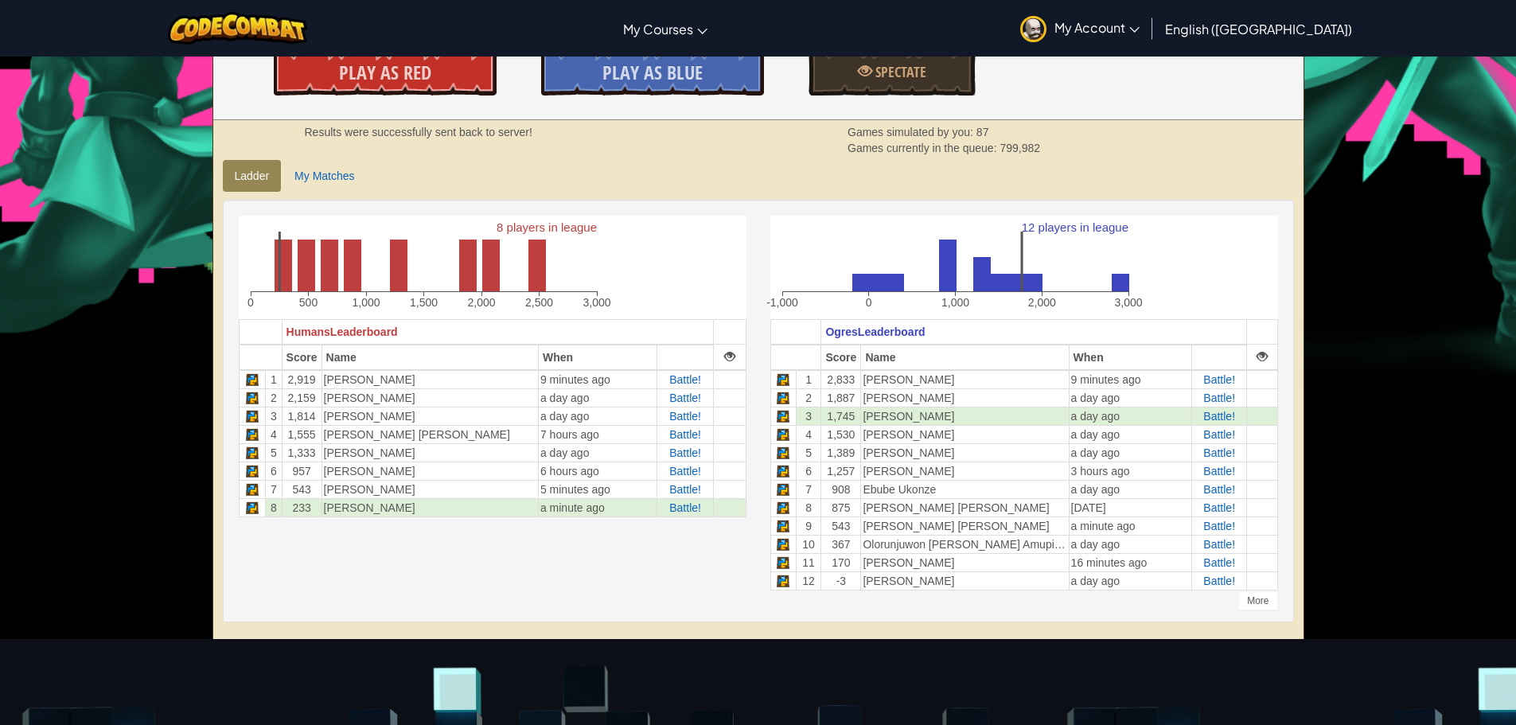
drag, startPoint x: 979, startPoint y: 400, endPoint x: 846, endPoint y: 285, distance: 176.0
click at [846, 285] on icon "12 players in league -1,000 0 1,000 2,000 3,000" at bounding box center [957, 265] width 374 height 99
click at [749, 275] on div "8 players in league 0 500 1,000 1,500 2,000 2,500 3,000 Humans Leaderboard Scor…" at bounding box center [493, 375] width 532 height 318
click at [1128, 280] on rect at bounding box center [1121, 283] width 18 height 18
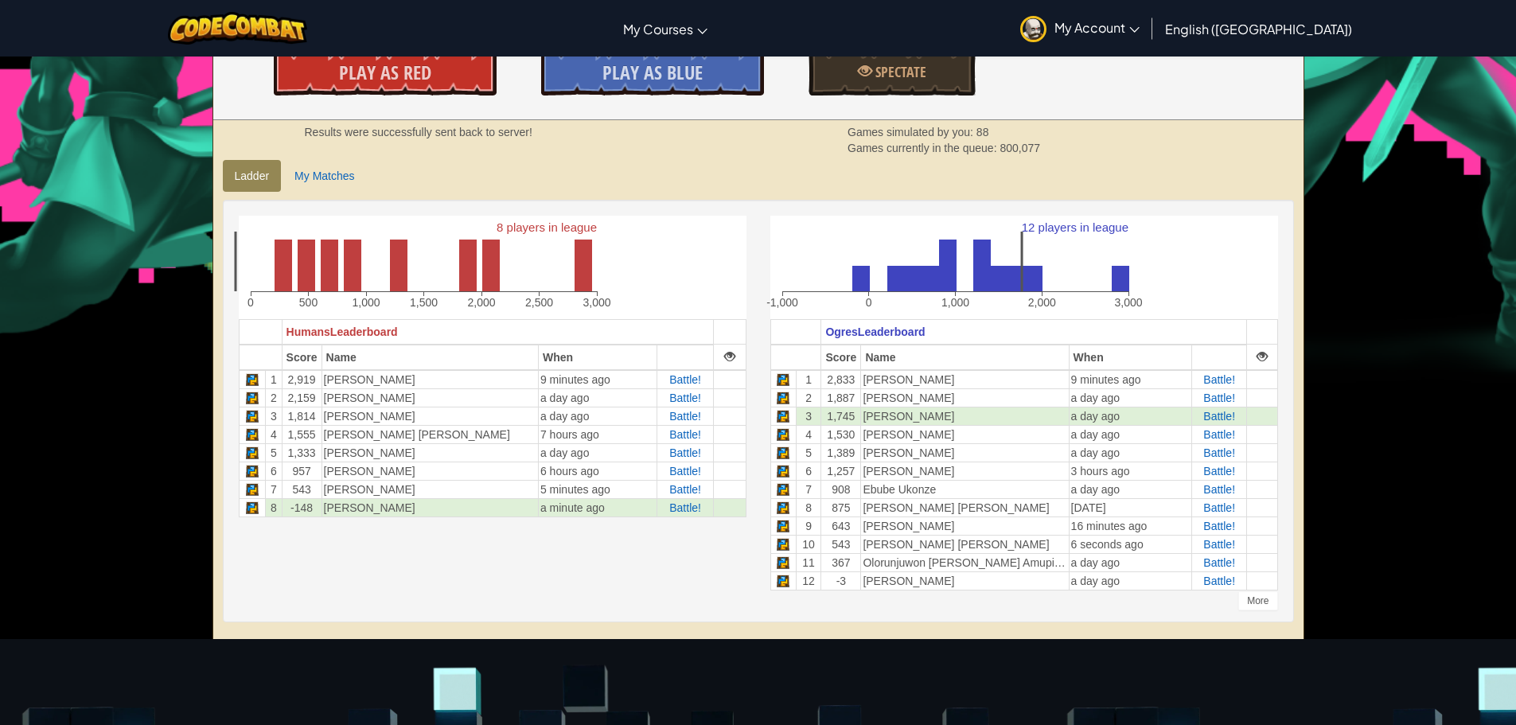
click at [308, 536] on div "8 players in league 0 500 1,000 1,500 2,000 2,500 3,000 Humans Leaderboard Scor…" at bounding box center [758, 411] width 1063 height 391
click at [568, 508] on td "a minute ago" at bounding box center [597, 507] width 119 height 18
drag, startPoint x: 567, startPoint y: 508, endPoint x: 525, endPoint y: 544, distance: 54.7
click at [525, 544] on div "8 players in league 0 500 1,000 1,500 2,000 2,500 3,000 Humans Leaderboard Scor…" at bounding box center [758, 411] width 1063 height 391
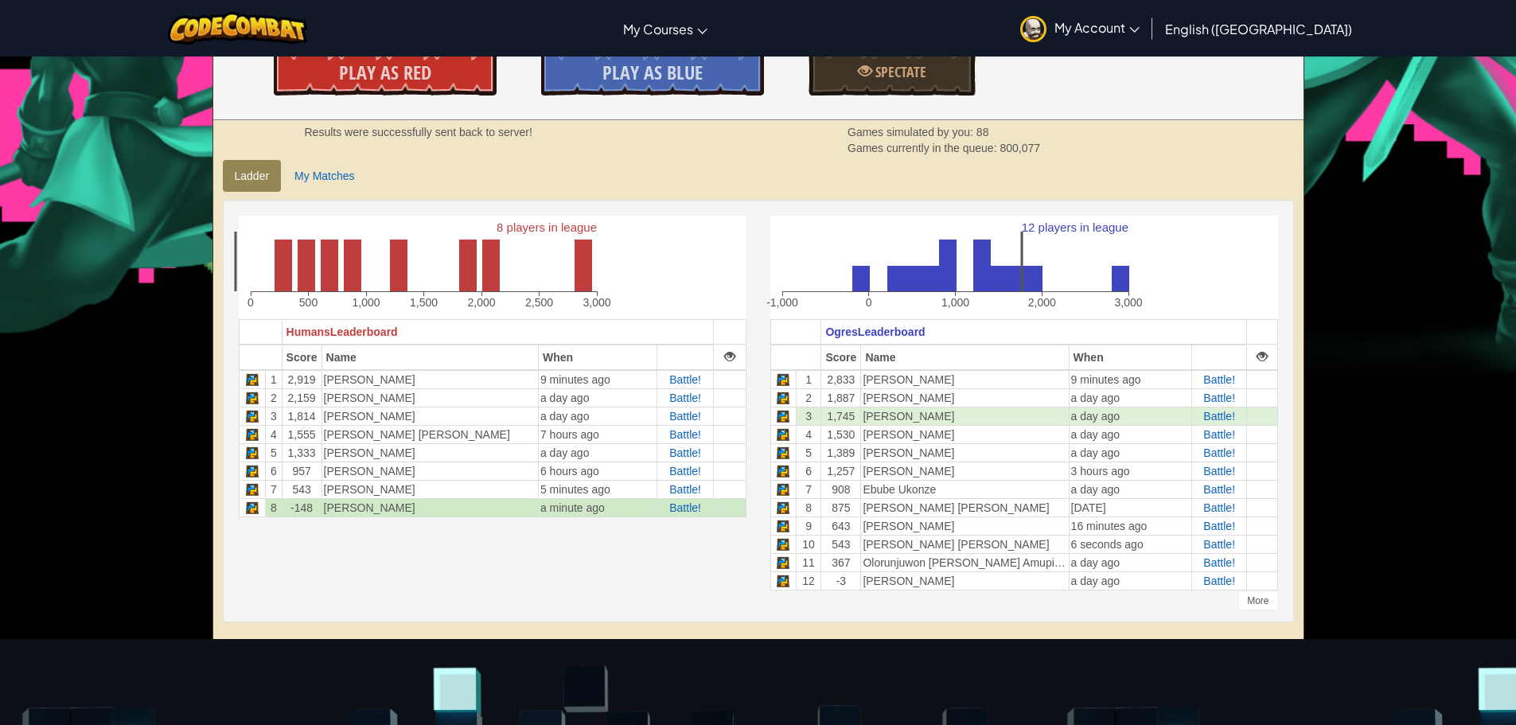
click at [479, 513] on td "[PERSON_NAME]" at bounding box center [430, 507] width 217 height 18
drag, startPoint x: 235, startPoint y: 262, endPoint x: 279, endPoint y: 275, distance: 46.4
click at [277, 274] on g "8 players in league 0 500 1,000 1,500 2,000 2,500 3,000" at bounding box center [422, 264] width 376 height 88
click at [280, 170] on link "Ladder" at bounding box center [252, 176] width 59 height 32
click at [342, 167] on link "My Matches" at bounding box center [325, 176] width 84 height 32
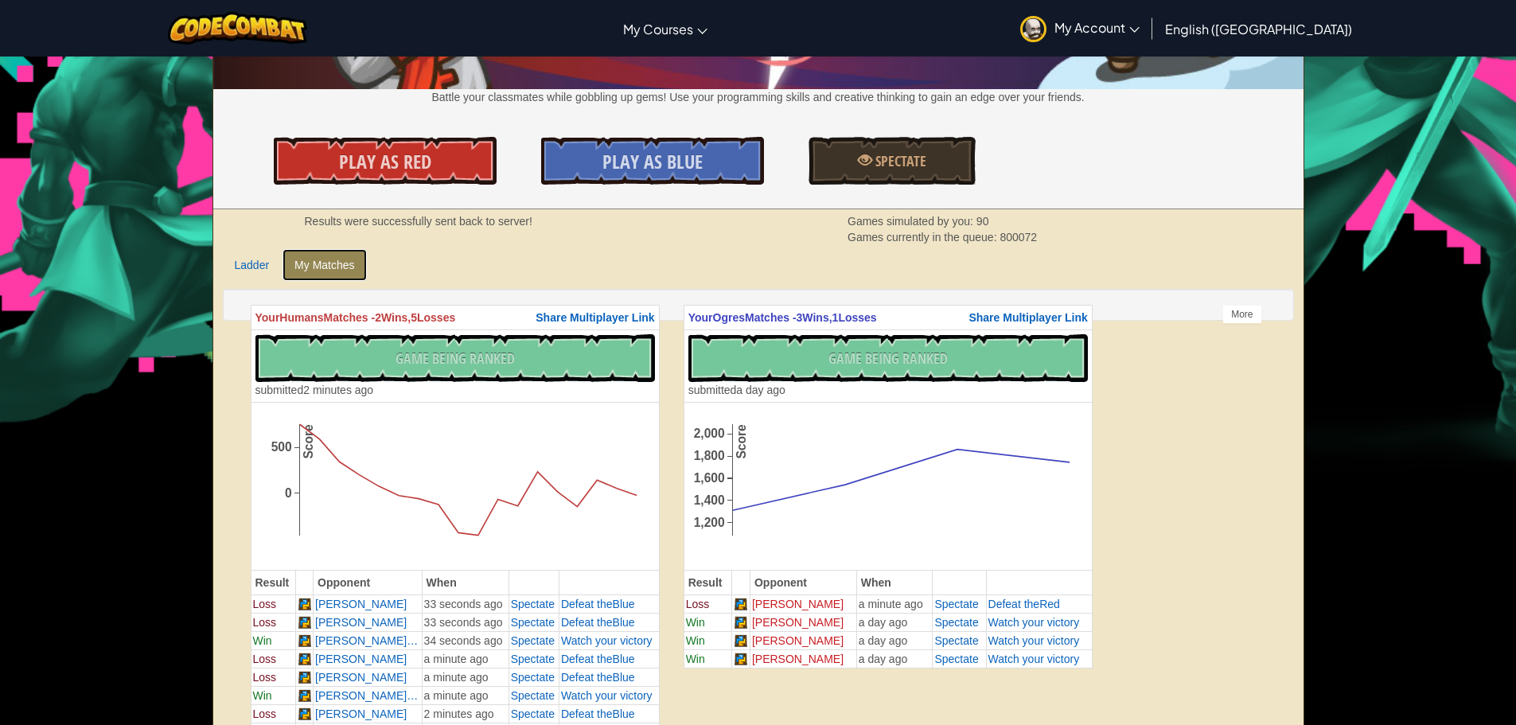
scroll to position [239, 0]
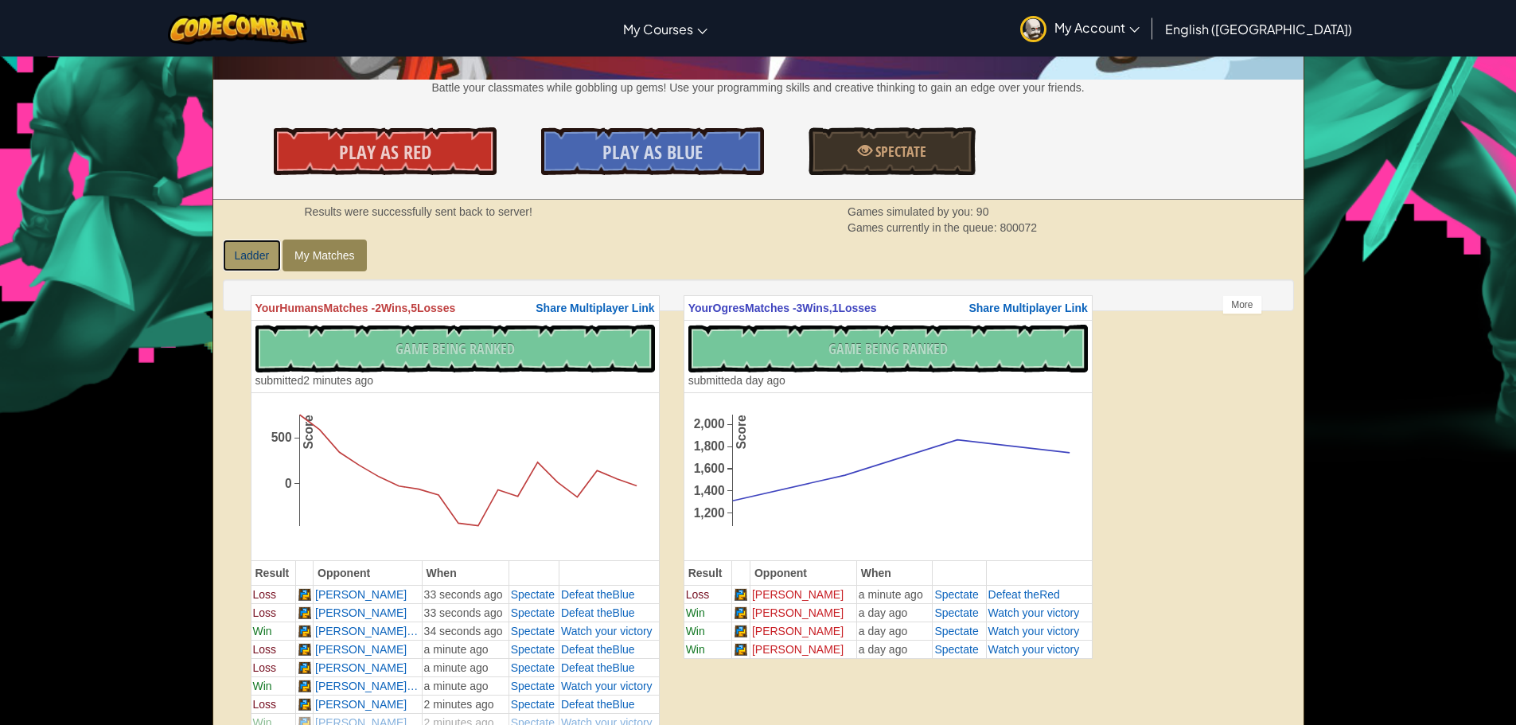
click at [248, 248] on link "Ladder" at bounding box center [252, 256] width 59 height 32
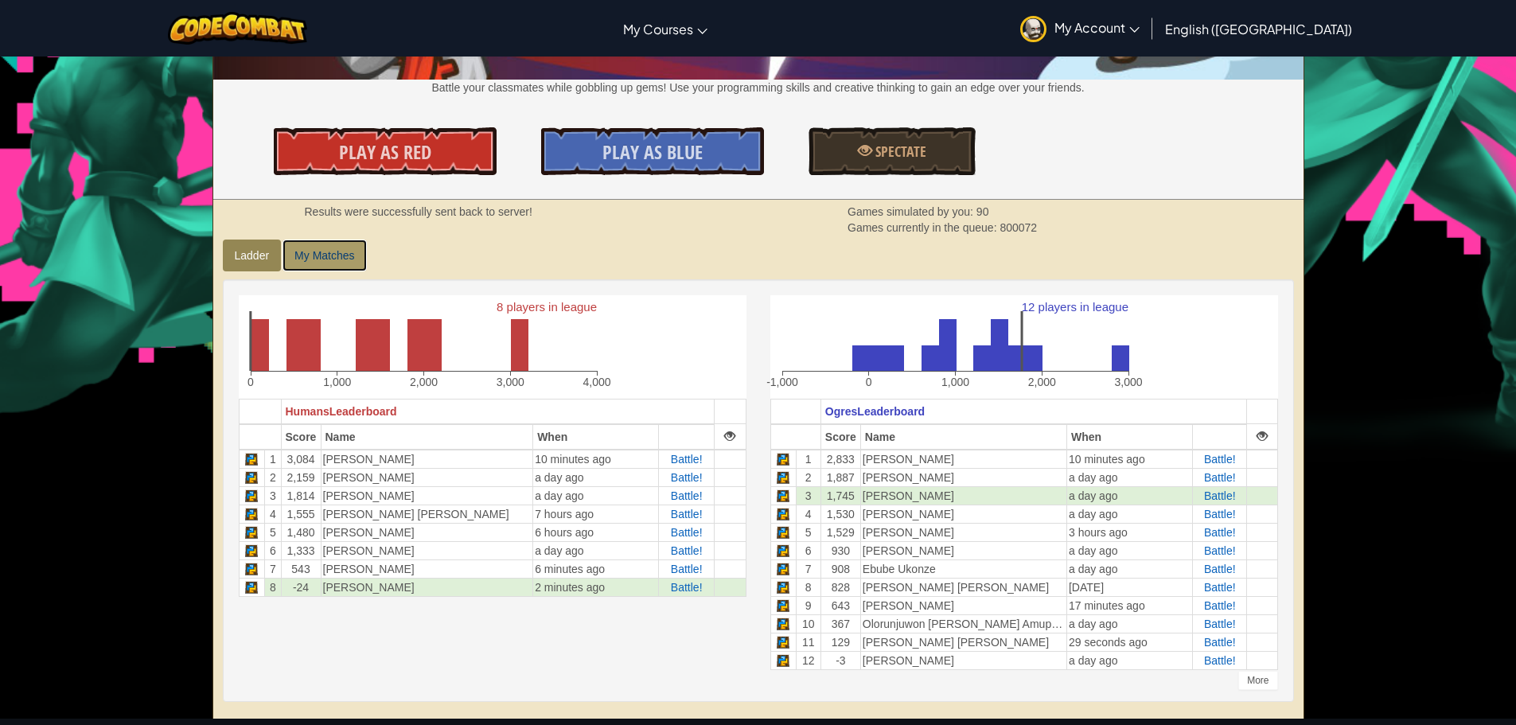
click at [291, 252] on link "My Matches" at bounding box center [325, 256] width 84 height 32
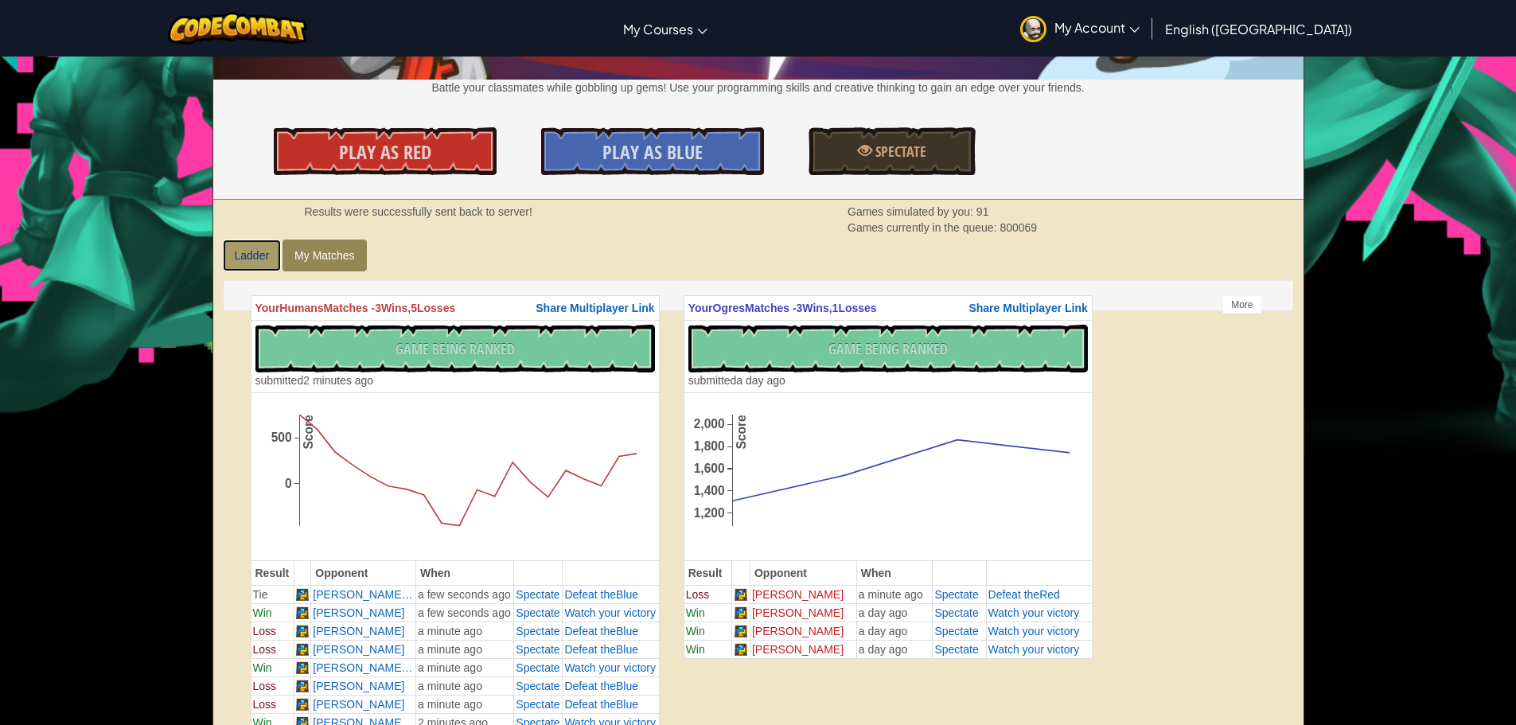
click at [248, 250] on link "Ladder" at bounding box center [252, 256] width 59 height 32
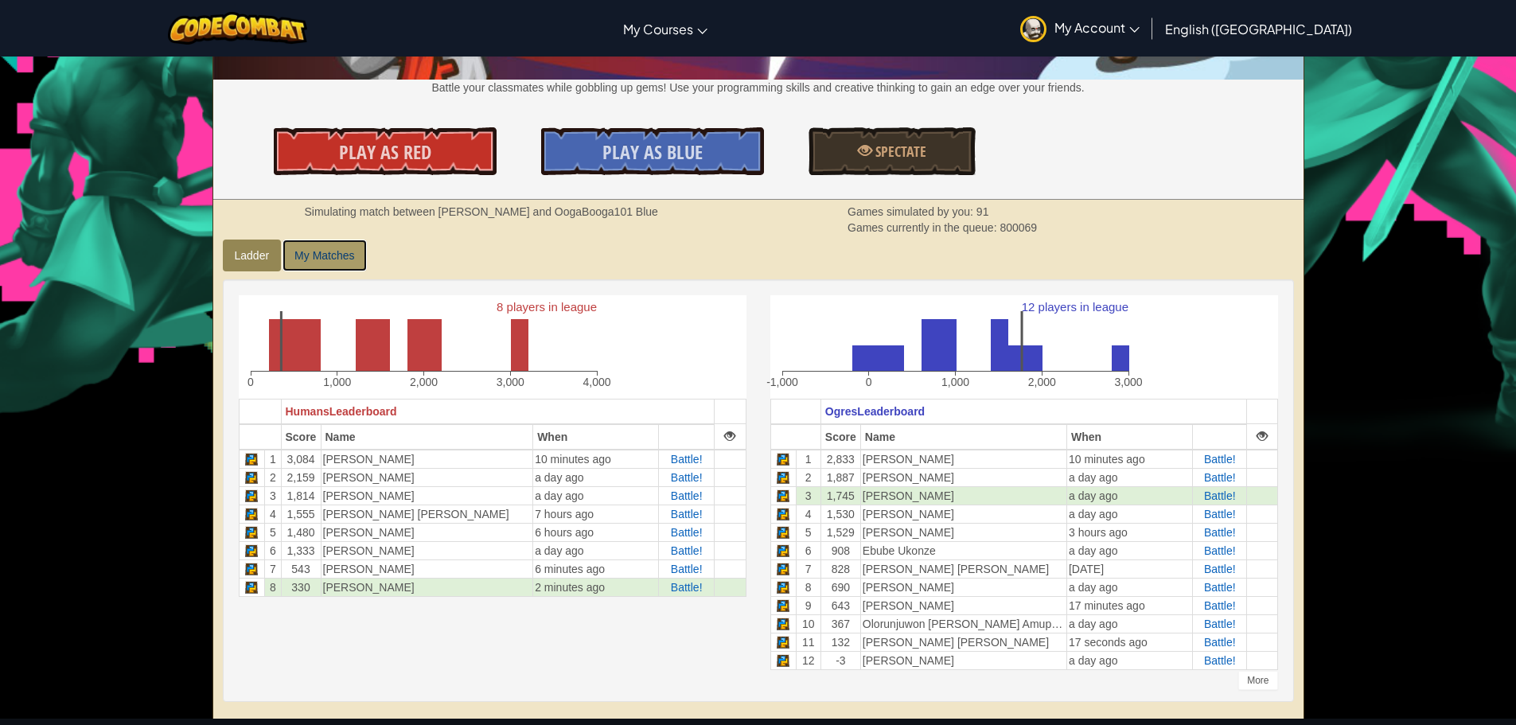
click at [317, 252] on link "My Matches" at bounding box center [325, 256] width 84 height 32
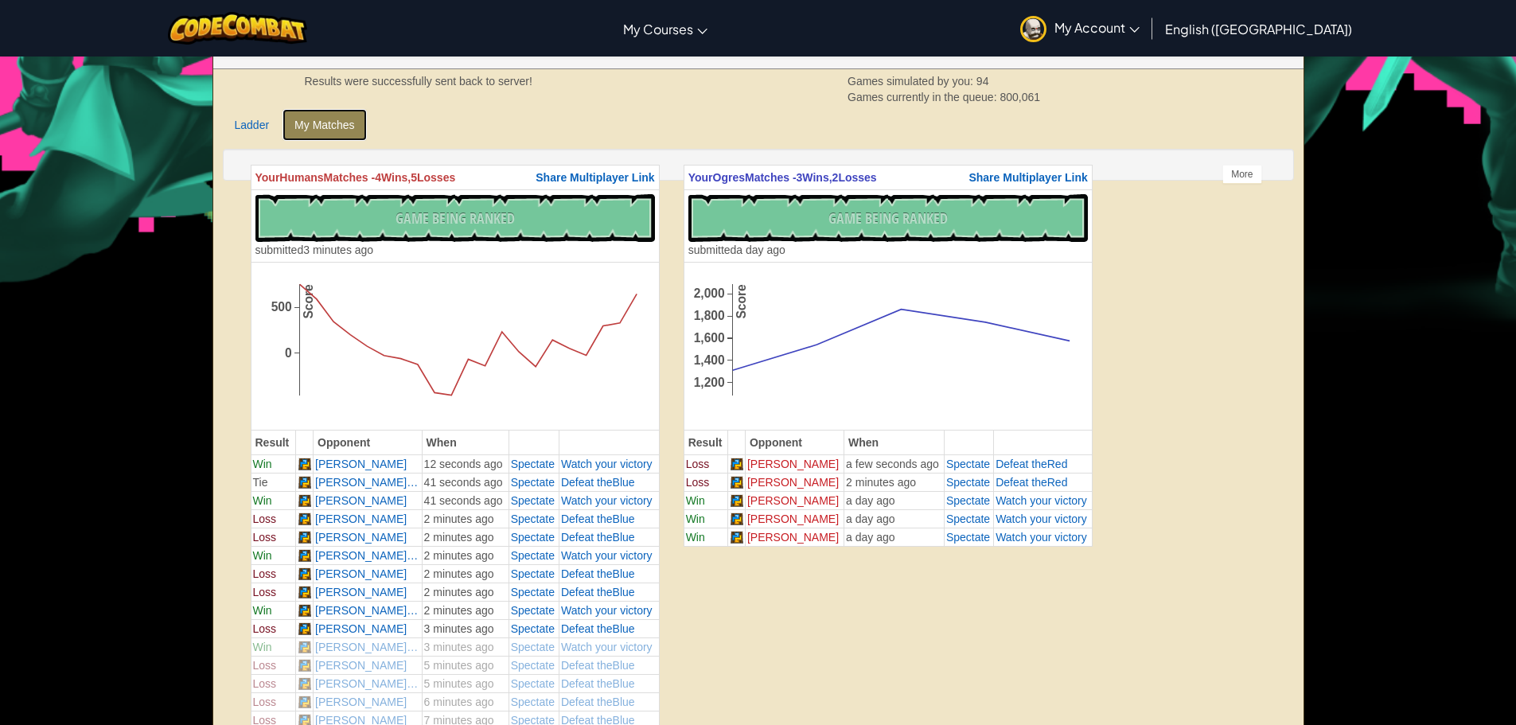
scroll to position [398, 0]
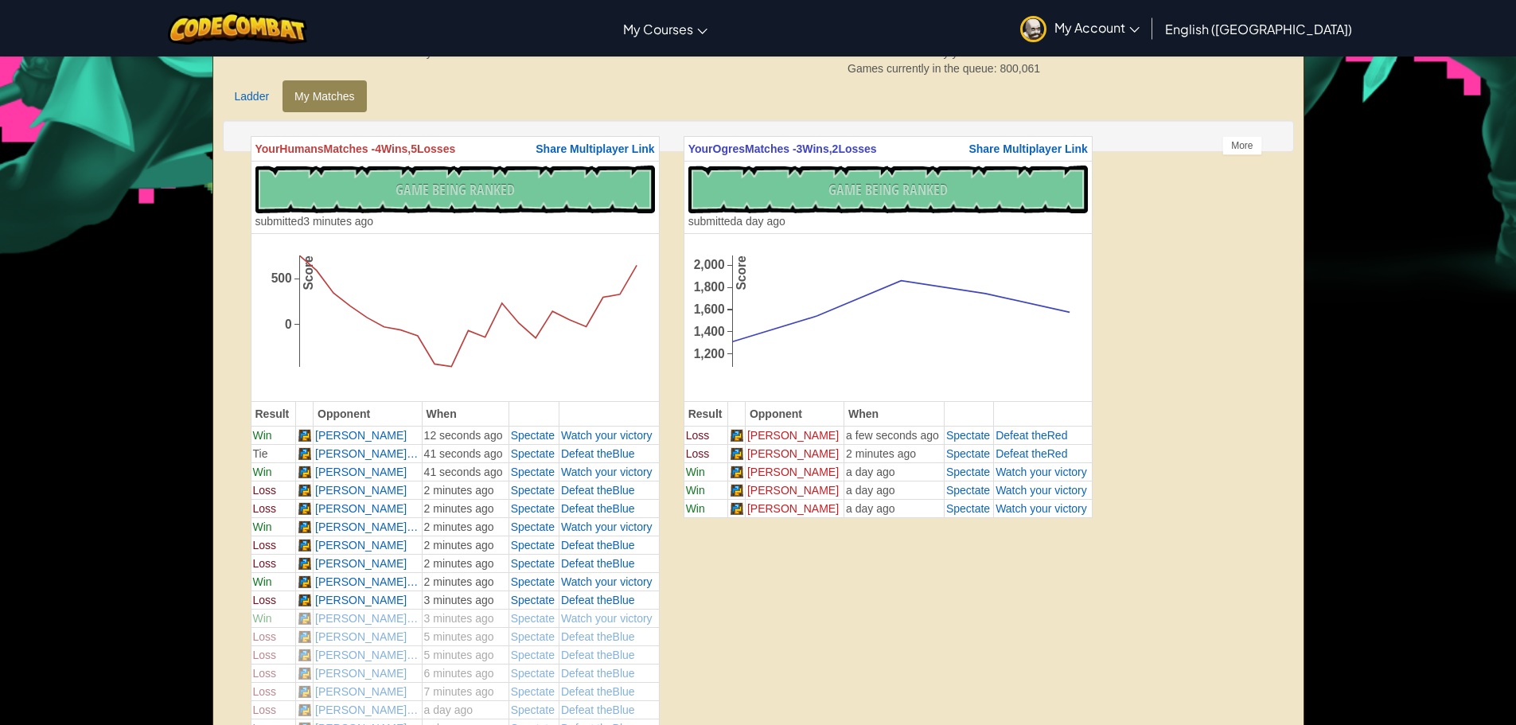
click at [885, 201] on div "No New Code to Rank Rank My Game! Submitting... Submitted for Ranking Failed to…" at bounding box center [889, 198] width 400 height 64
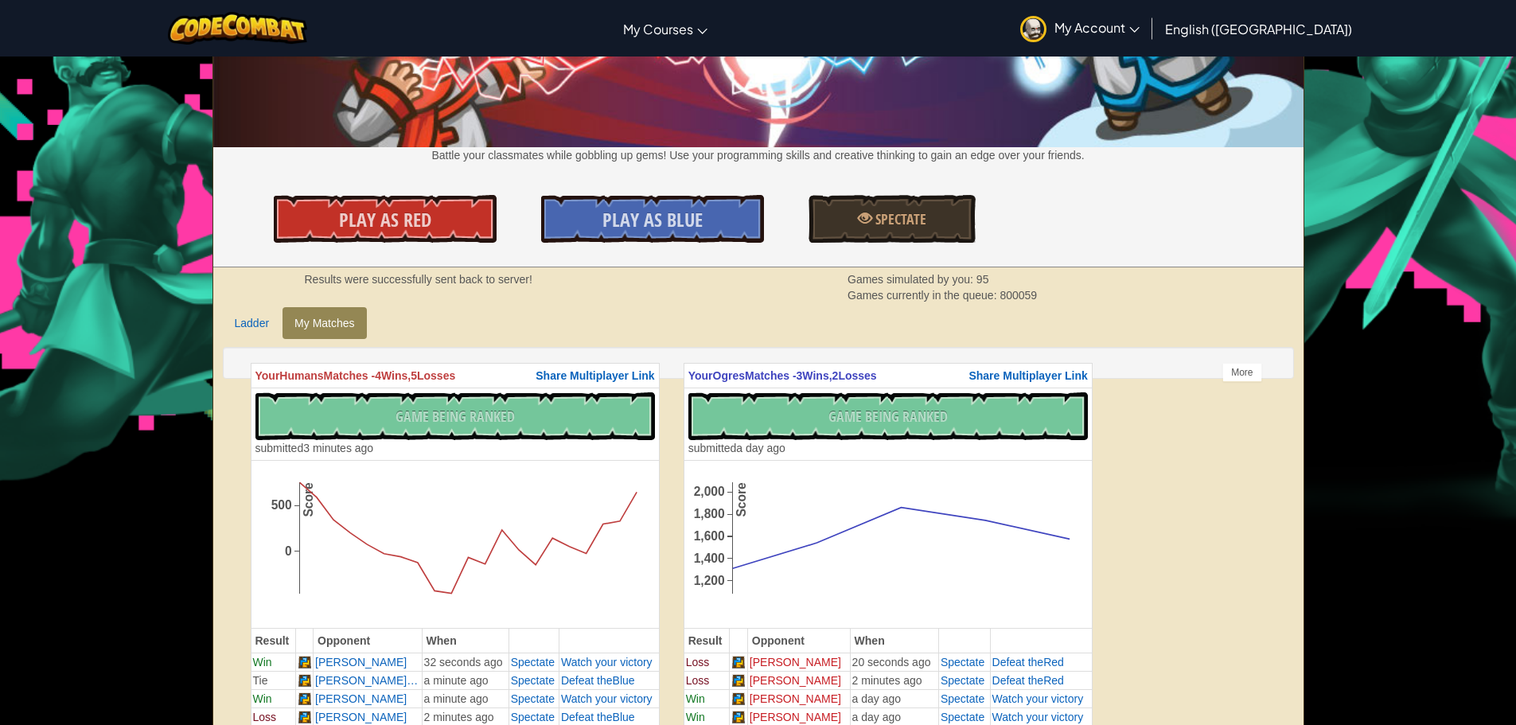
scroll to position [159, 0]
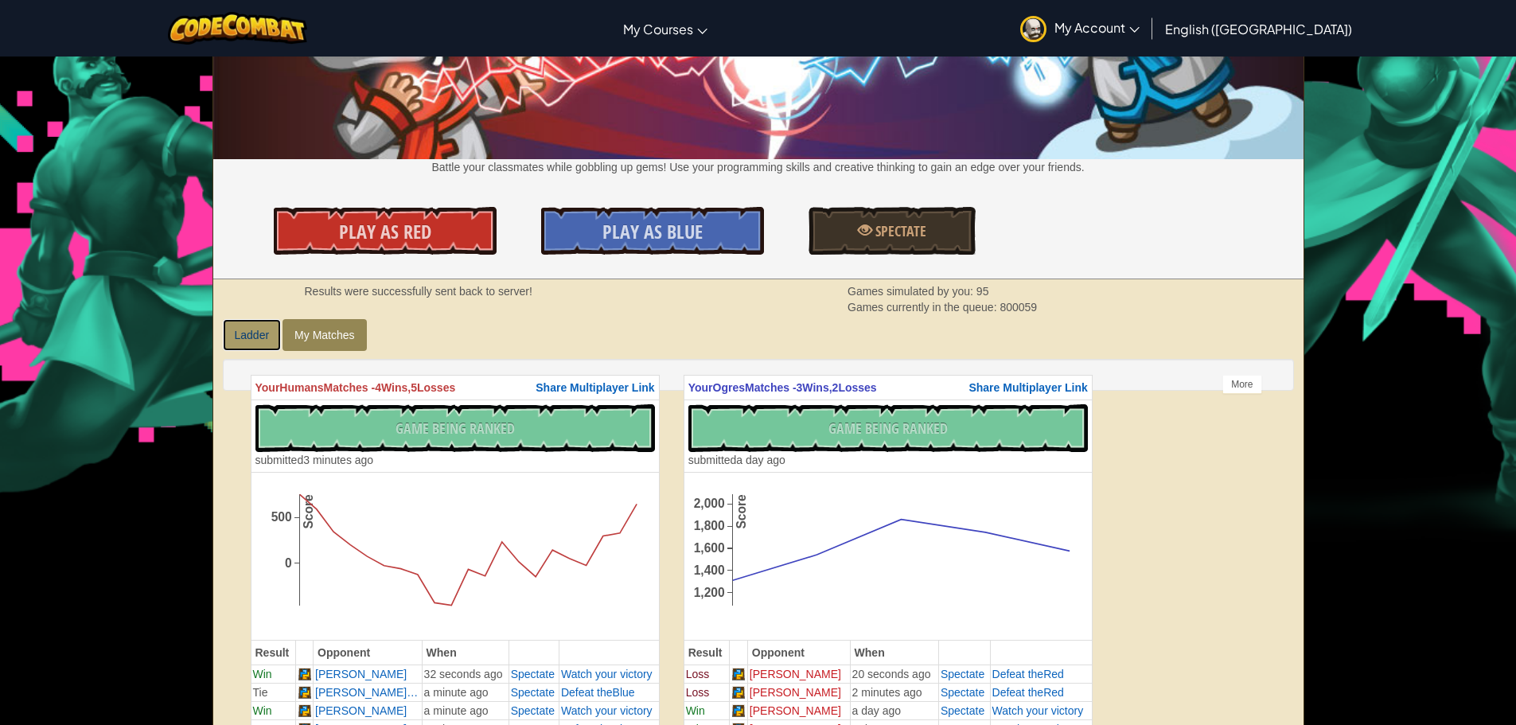
drag, startPoint x: 256, startPoint y: 340, endPoint x: 275, endPoint y: 339, distance: 19.9
click at [256, 340] on link "Ladder" at bounding box center [252, 335] width 59 height 32
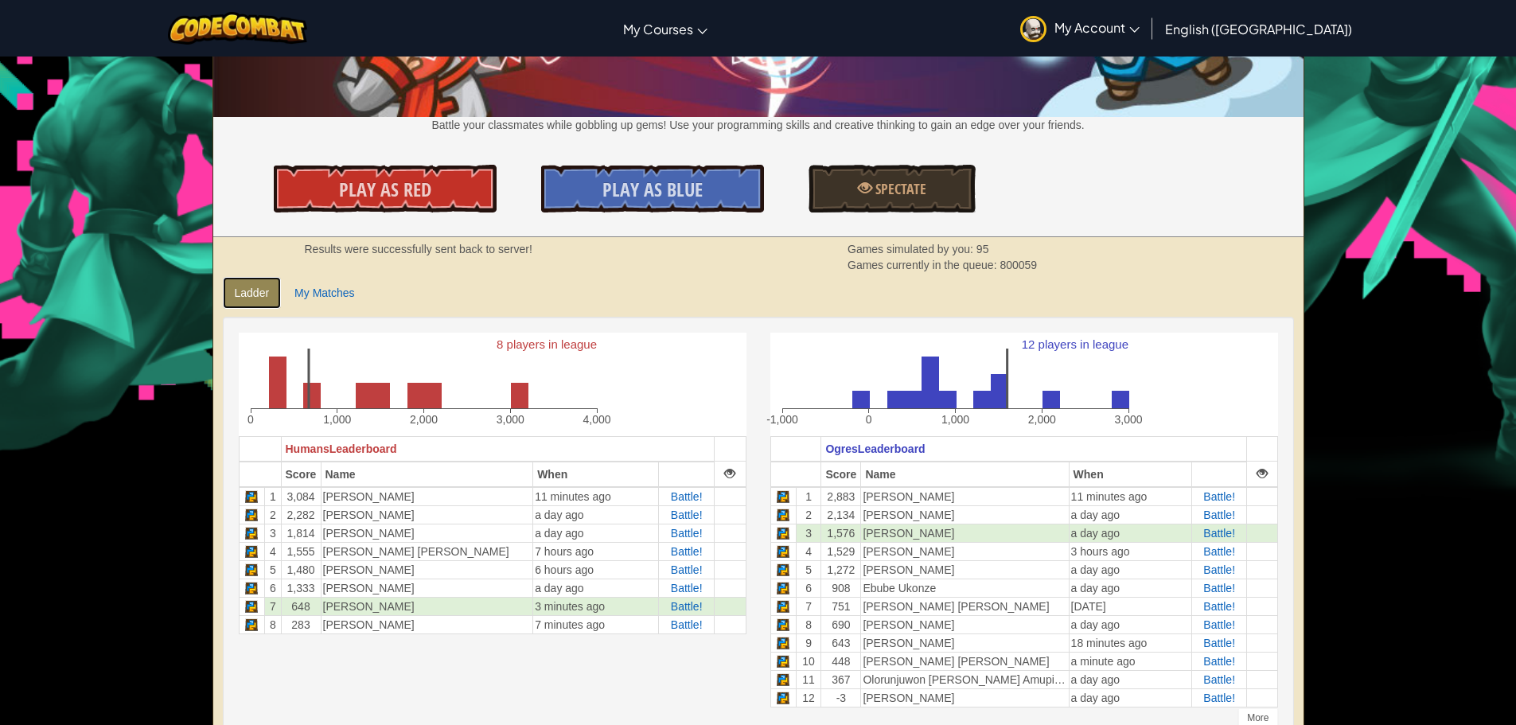
scroll to position [239, 0]
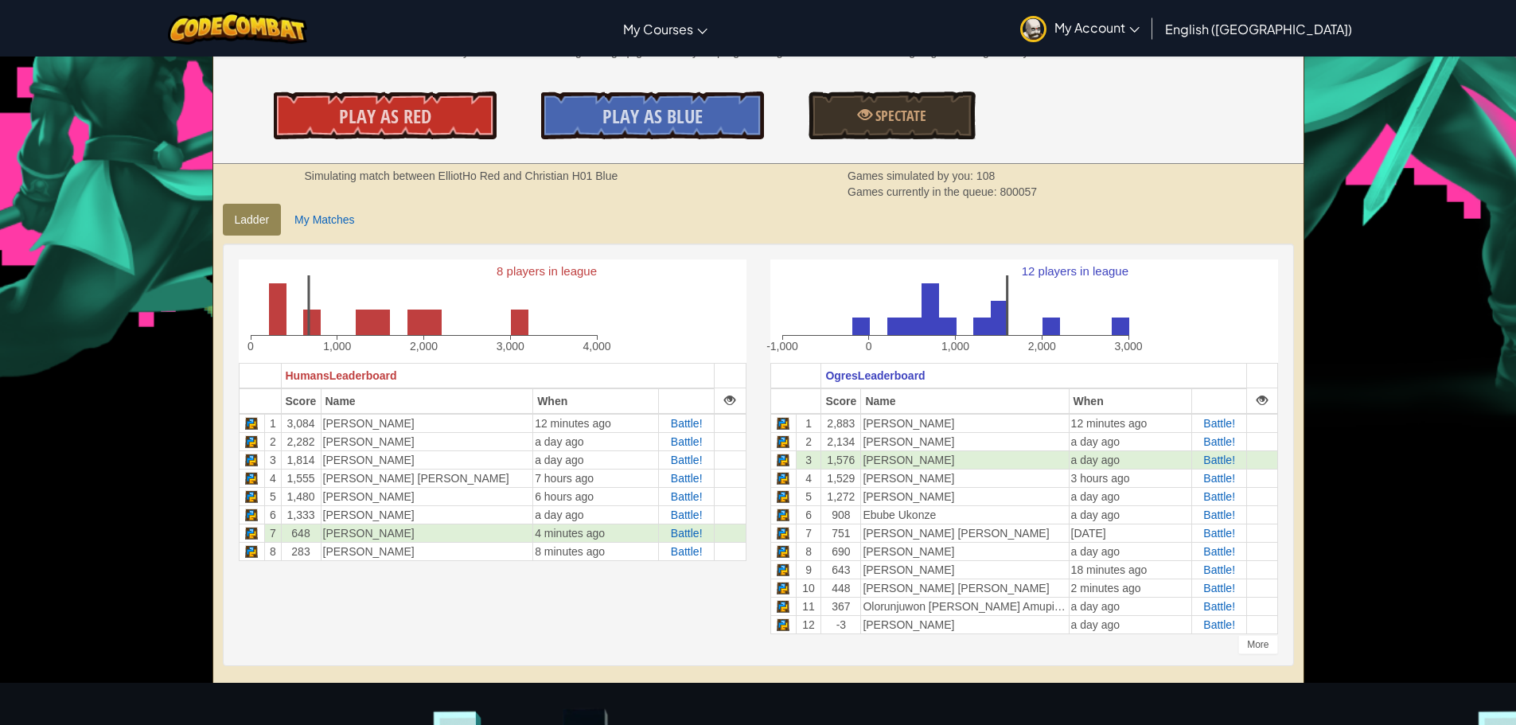
scroll to position [318, 0]
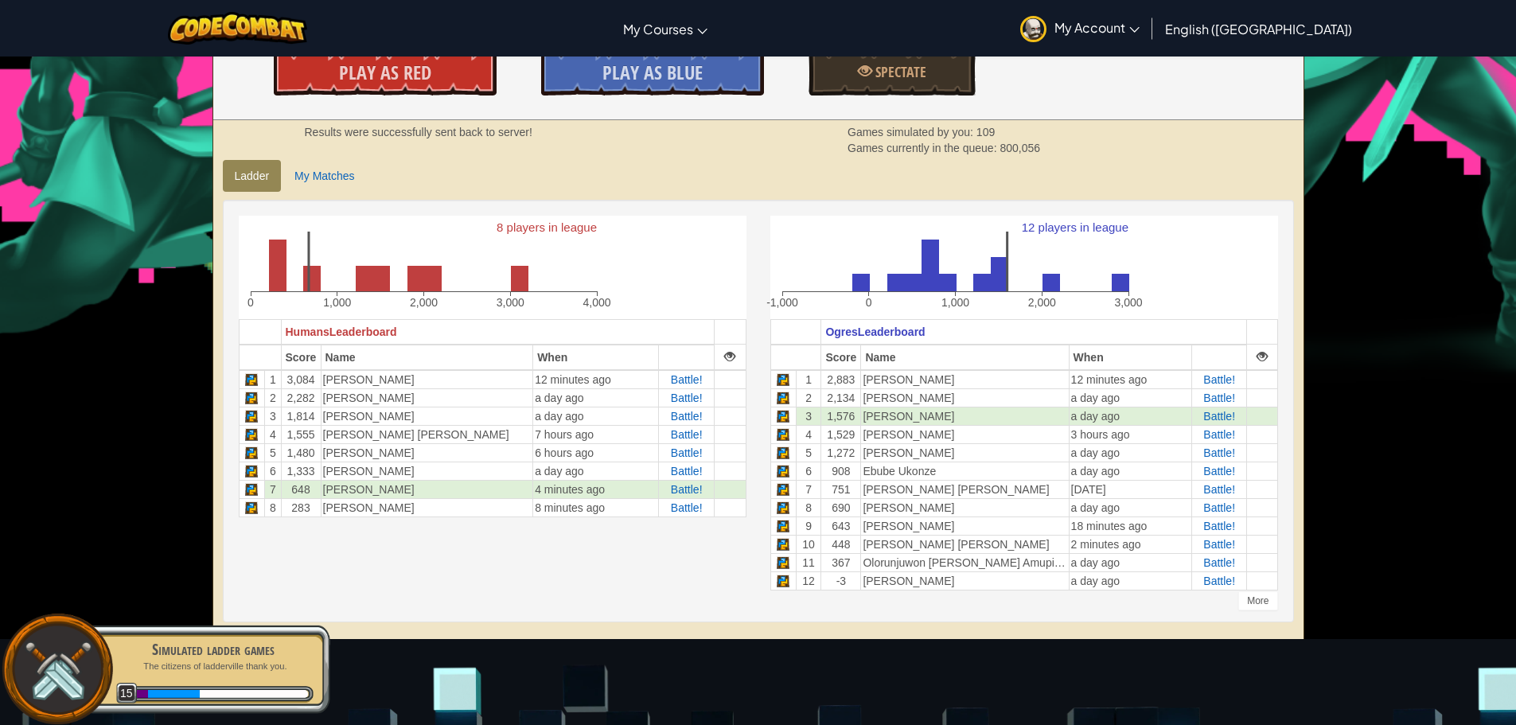
click at [283, 681] on div "Simulated ladder games The citizens of [GEOGRAPHIC_DATA] thank you. 15" at bounding box center [205, 669] width 251 height 89
